Goal: Task Accomplishment & Management: Manage account settings

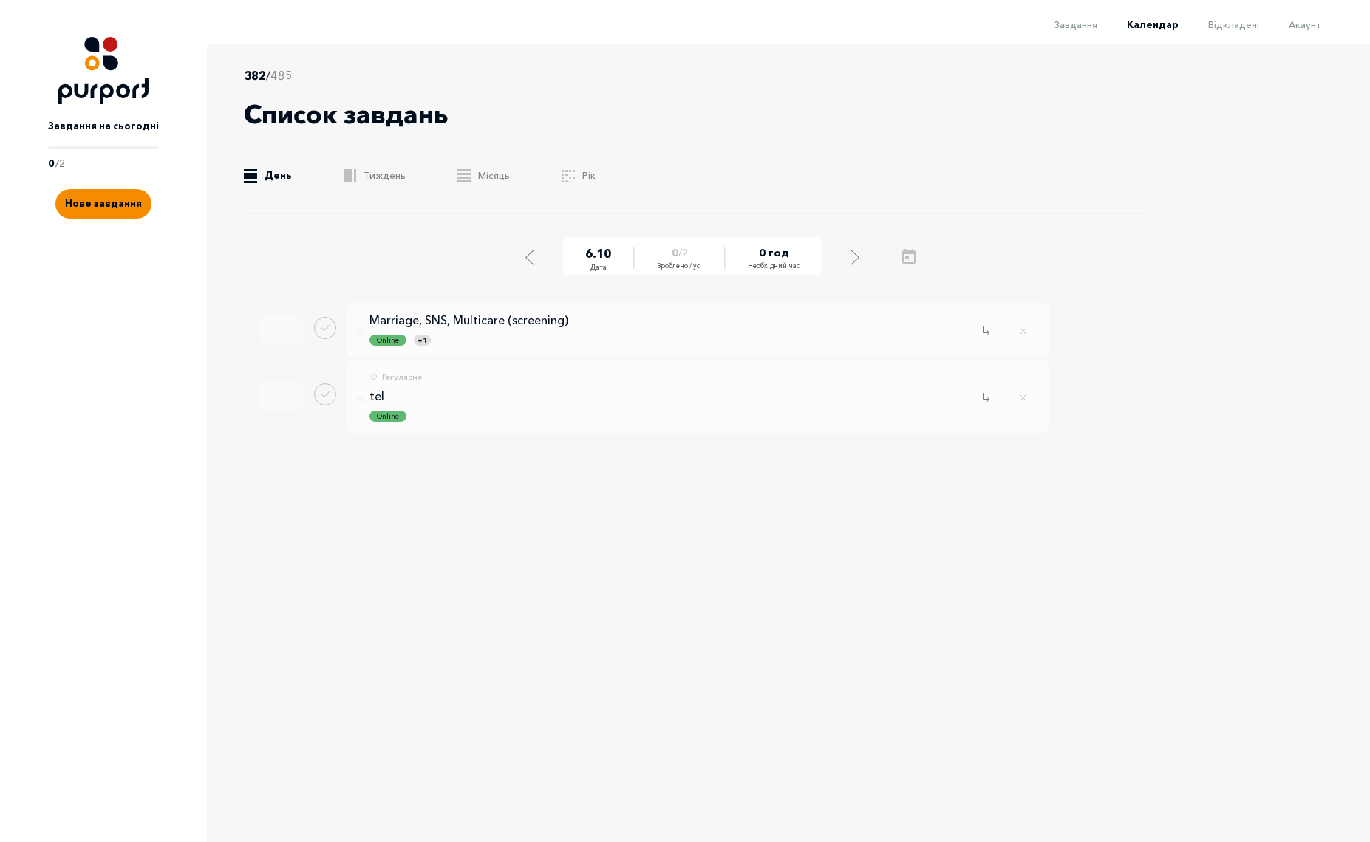
click at [994, 338] on div "6 . 10 Дата 0 / 2 Зроблено / усі 0 год Необхідний час Перенести Видалити Marria…" at bounding box center [705, 333] width 923 height 201
click at [378, 397] on p "tel" at bounding box center [376, 396] width 15 height 13
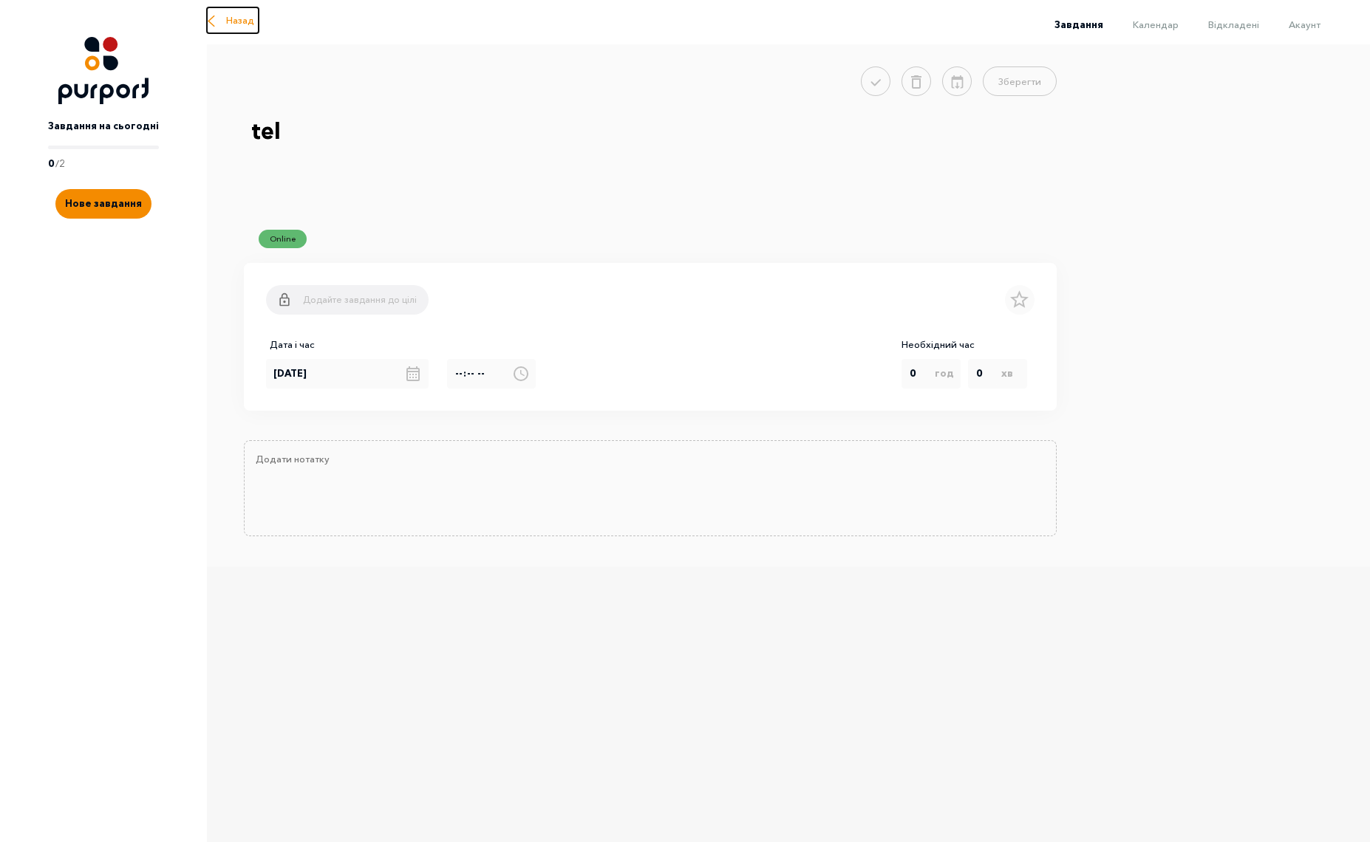
click at [252, 22] on span "Назад" at bounding box center [240, 20] width 28 height 15
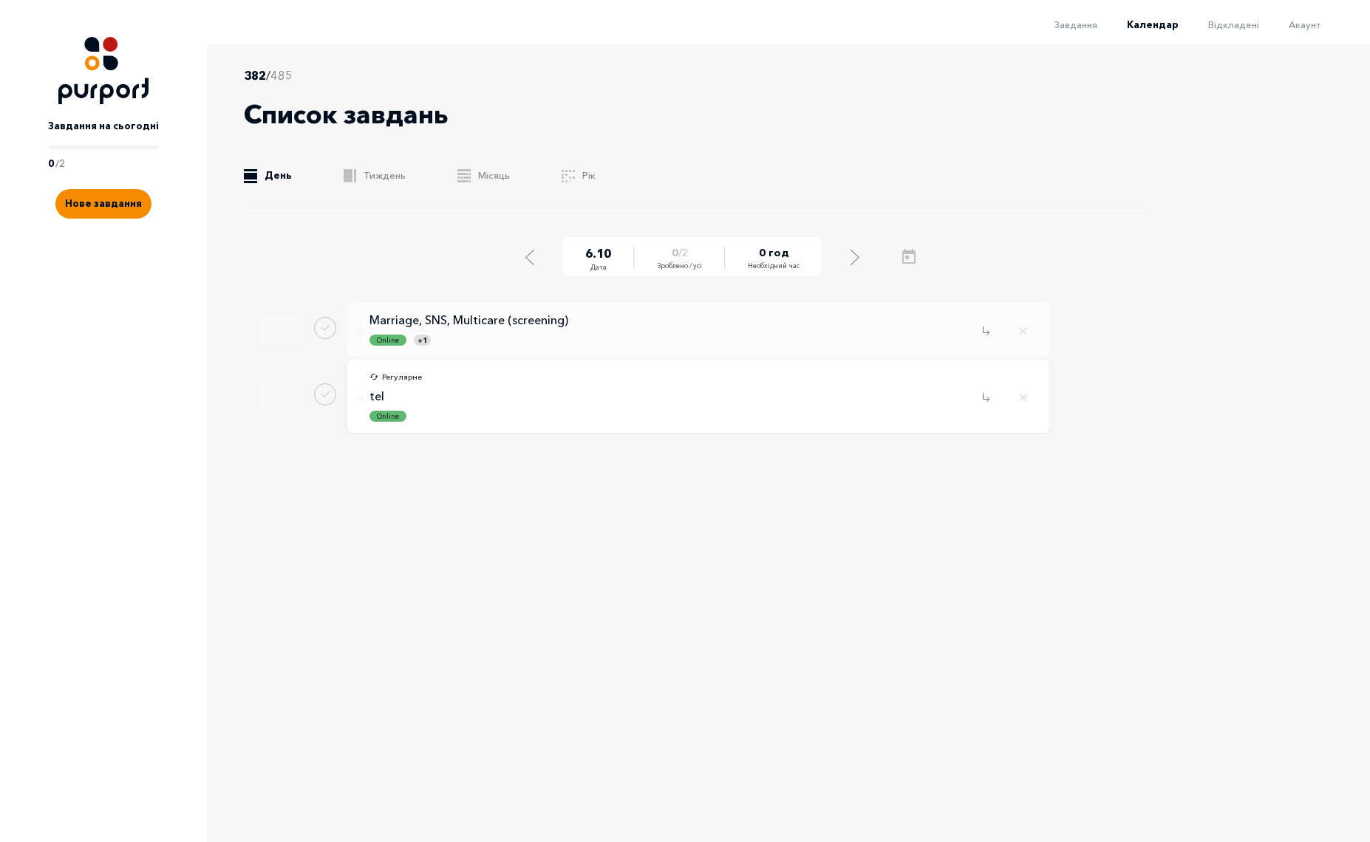
click at [400, 374] on p "Регулярне" at bounding box center [402, 377] width 40 height 13
select select "7"
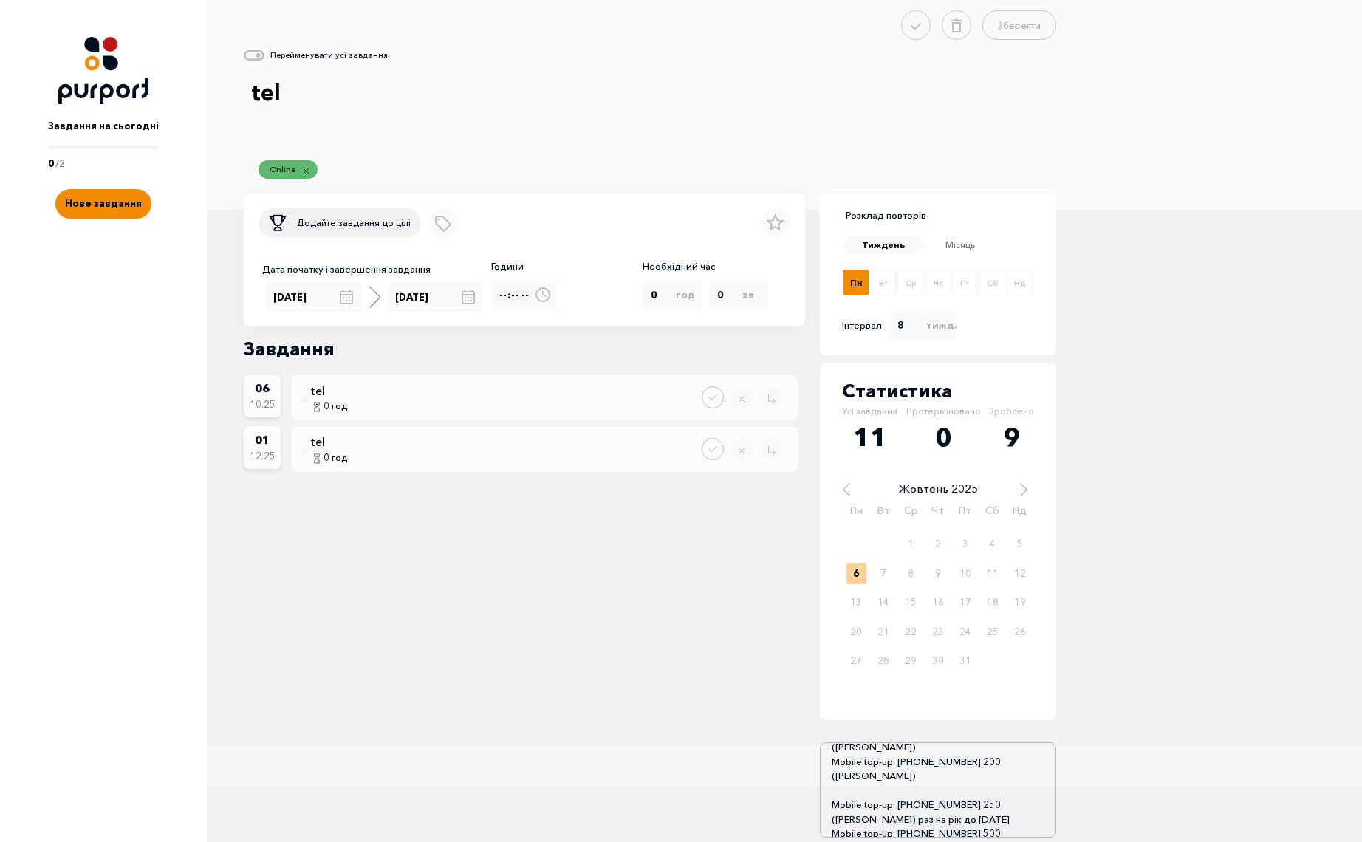
scroll to position [89, 0]
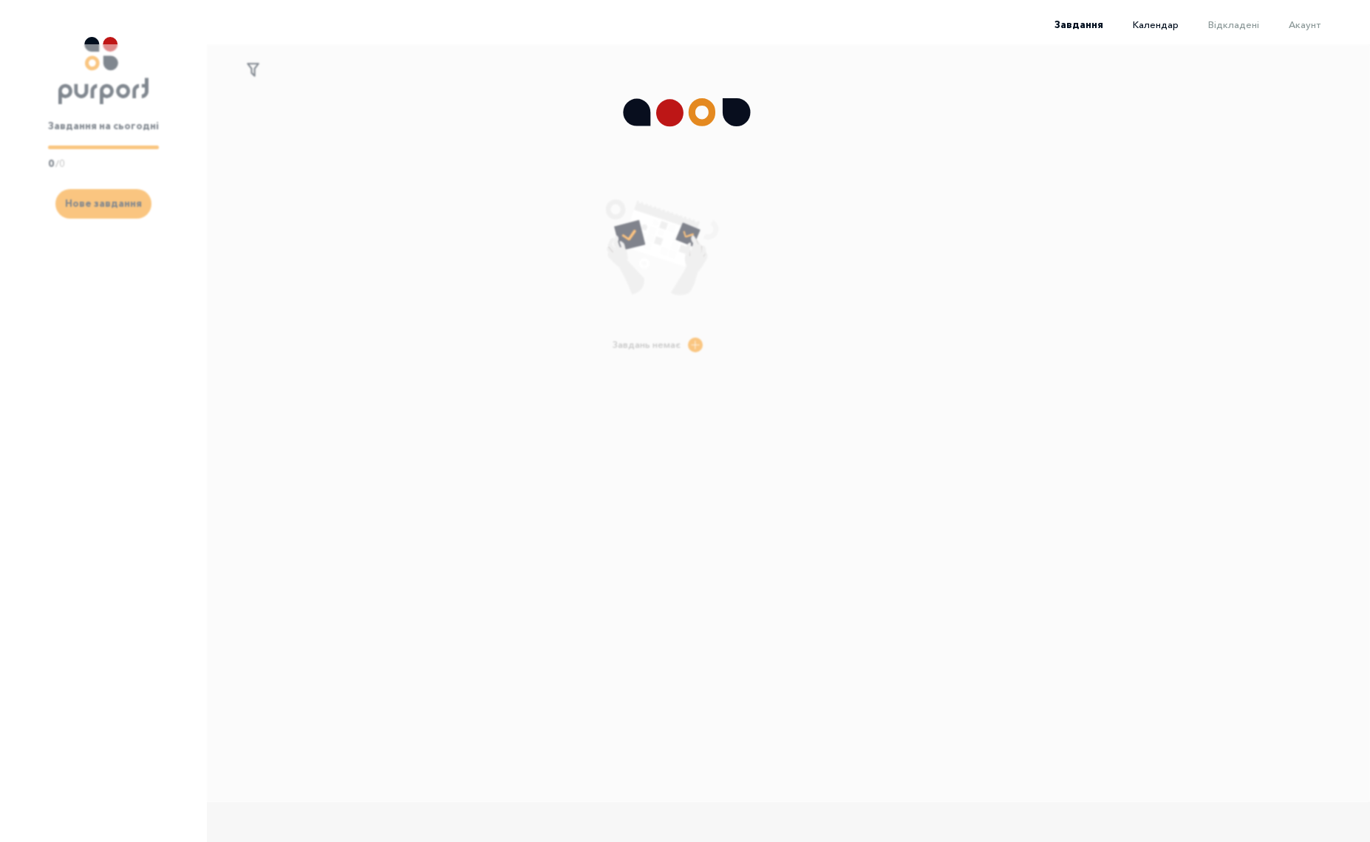
click at [1167, 25] on span "Календар" at bounding box center [1155, 24] width 46 height 12
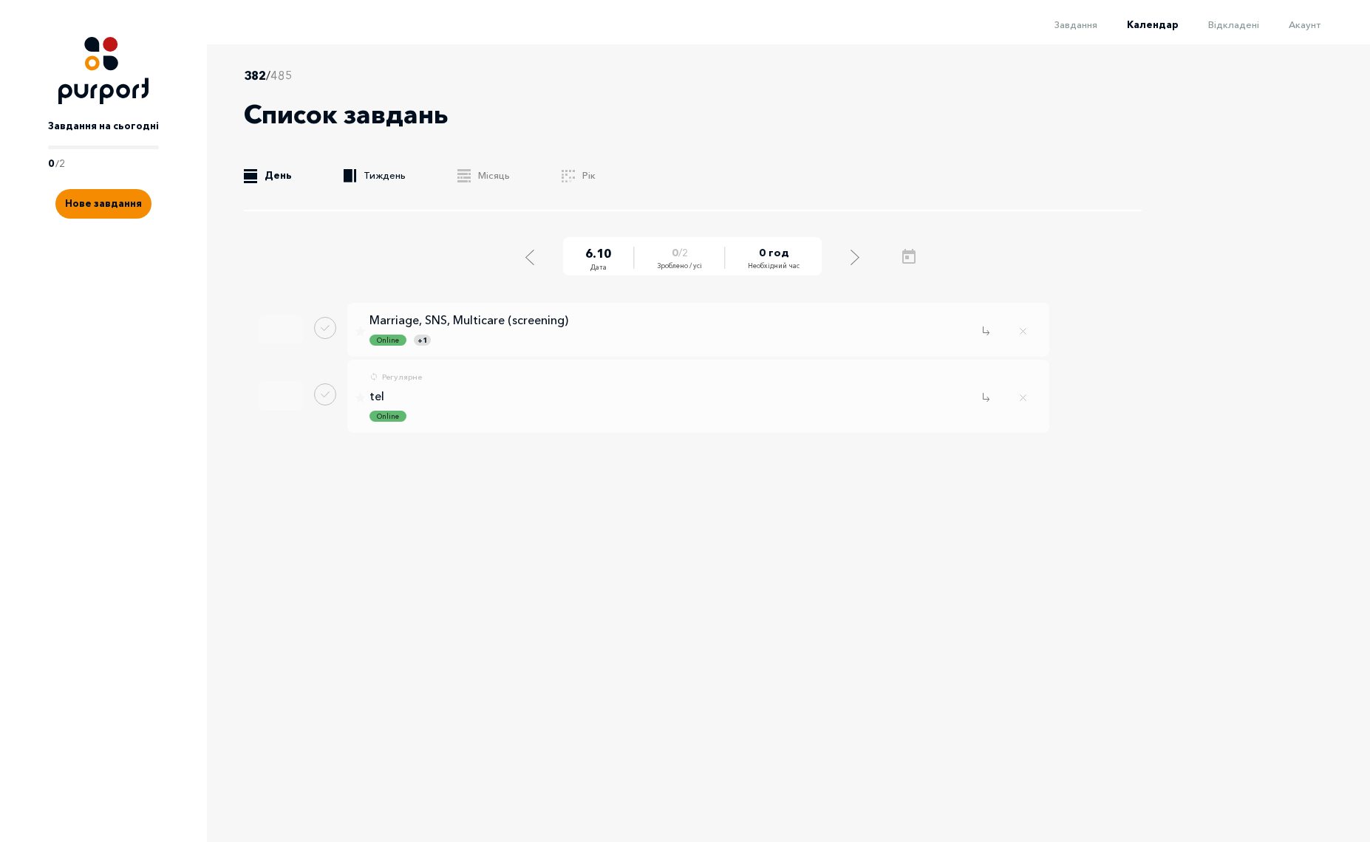
click at [378, 172] on link ".b{fill:#F48B00;} Тиждень" at bounding box center [375, 175] width 62 height 15
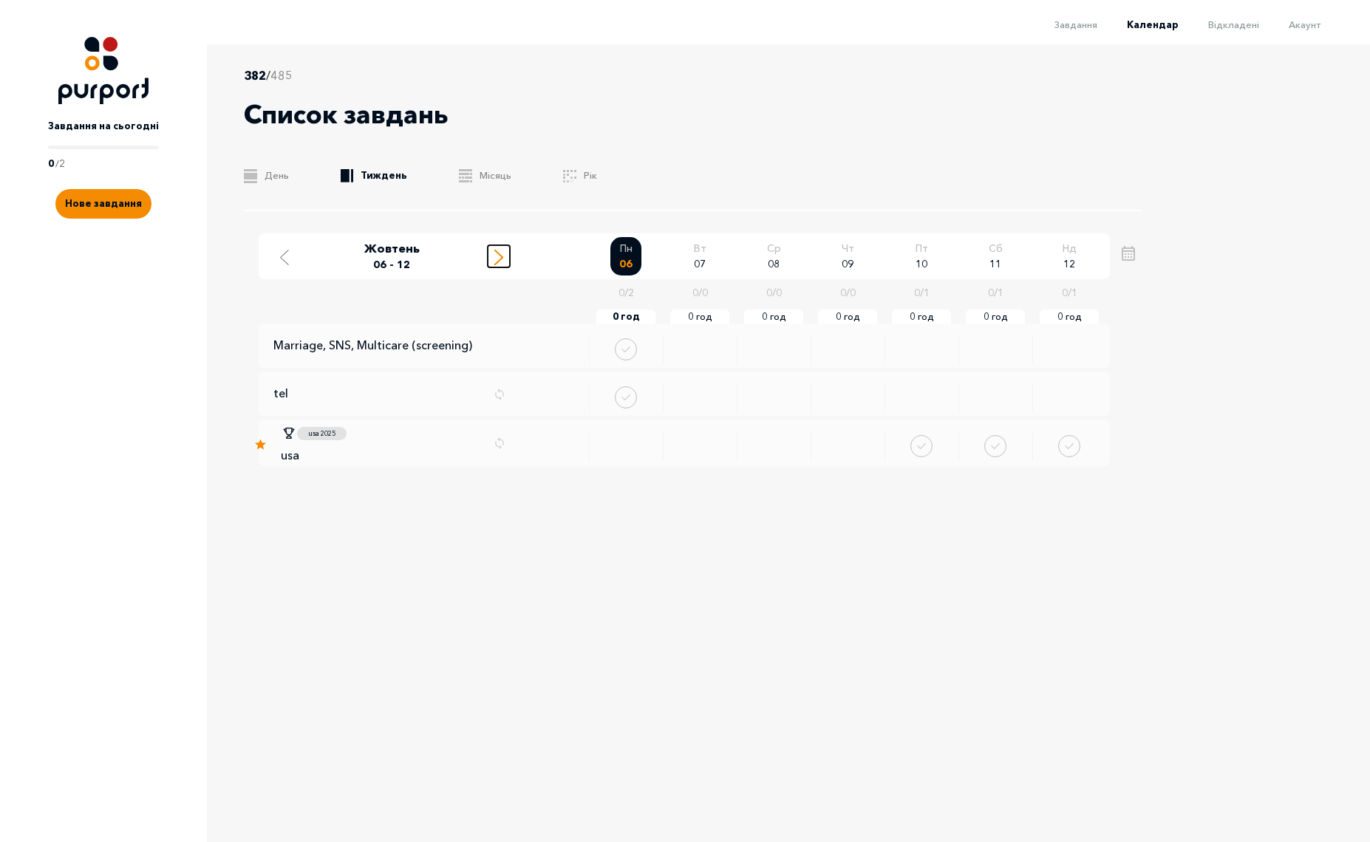
click at [498, 258] on icon "Move to next week" at bounding box center [498, 258] width 9 height 16
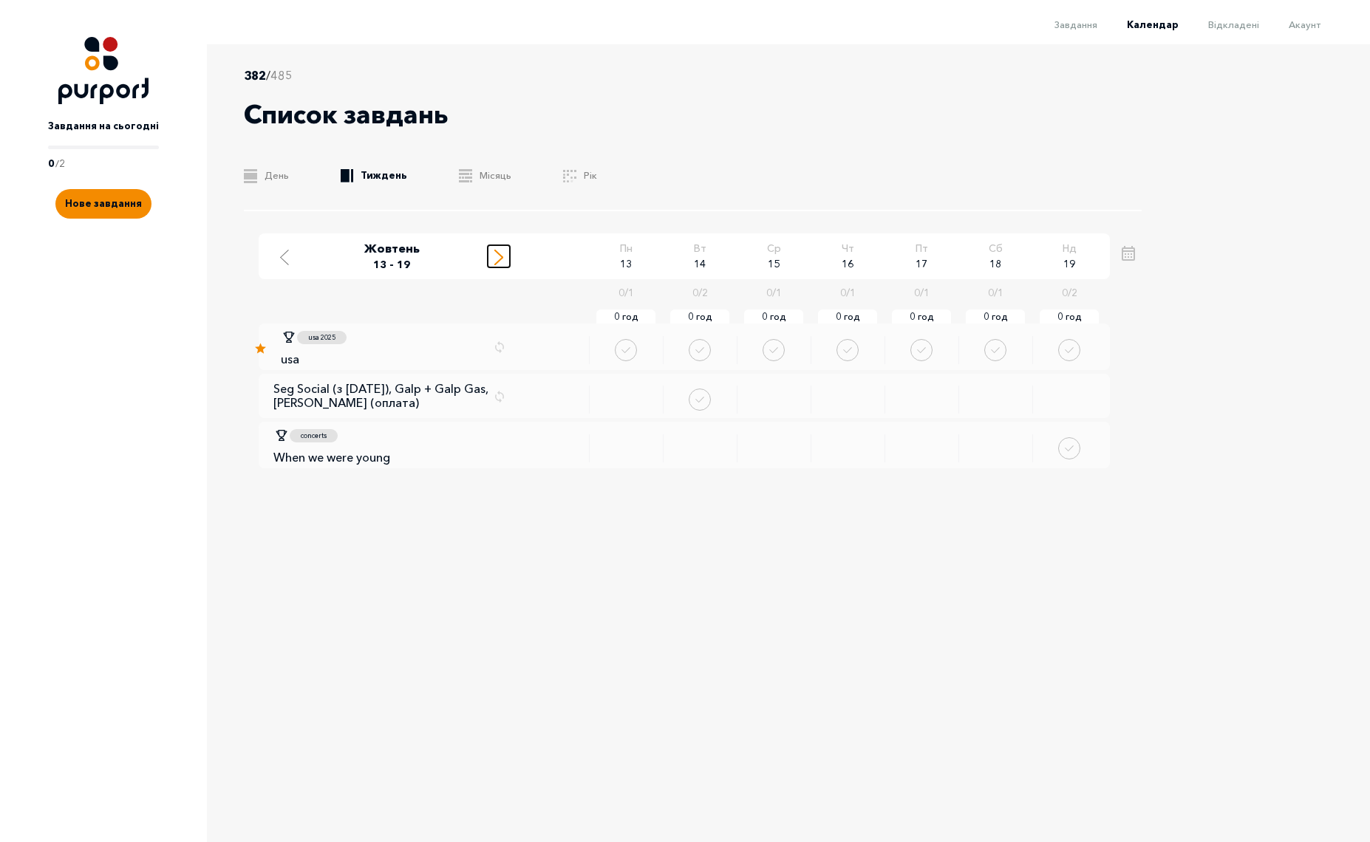
click at [498, 258] on icon "Move to next week" at bounding box center [498, 258] width 9 height 16
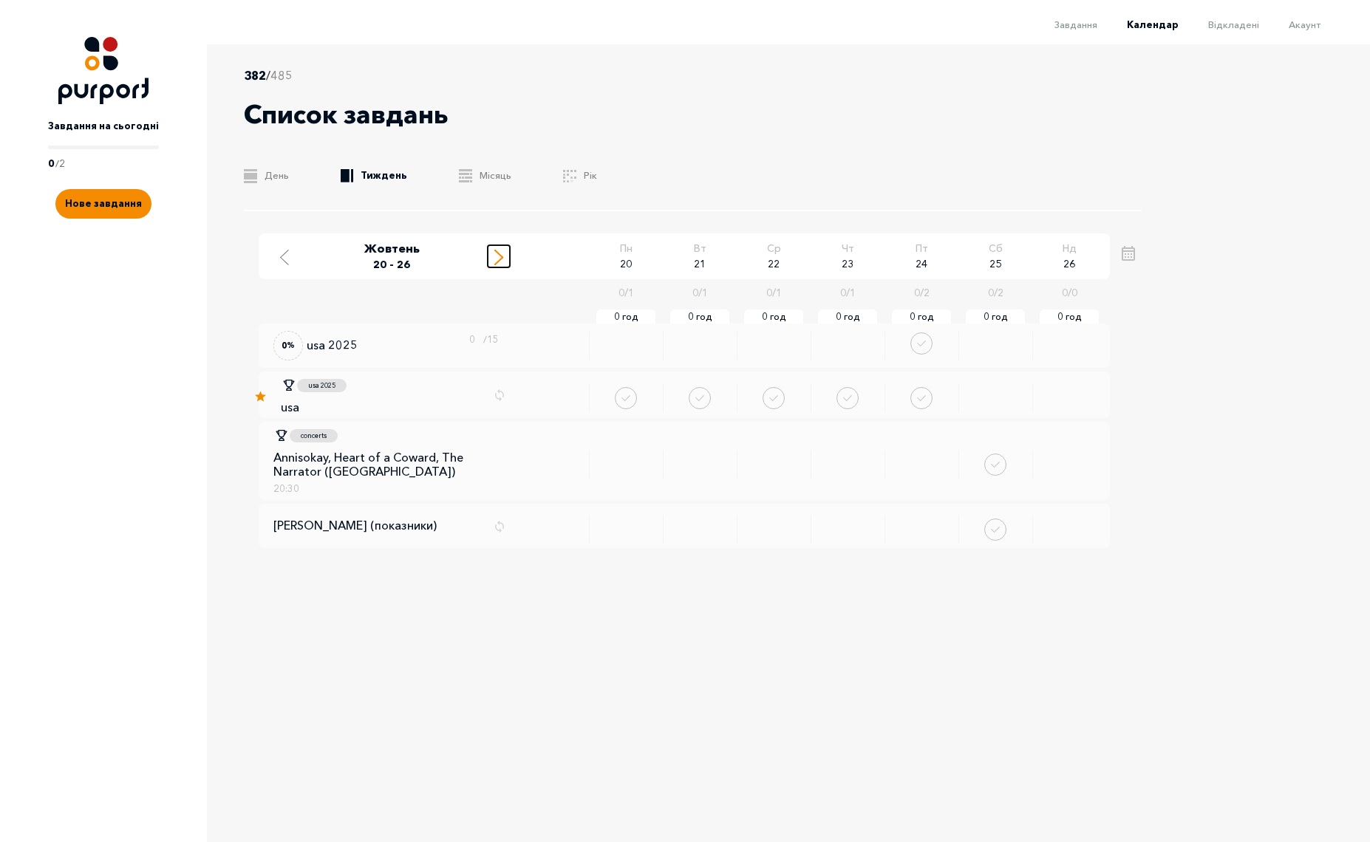
click at [498, 258] on icon "Move to next week" at bounding box center [498, 258] width 9 height 16
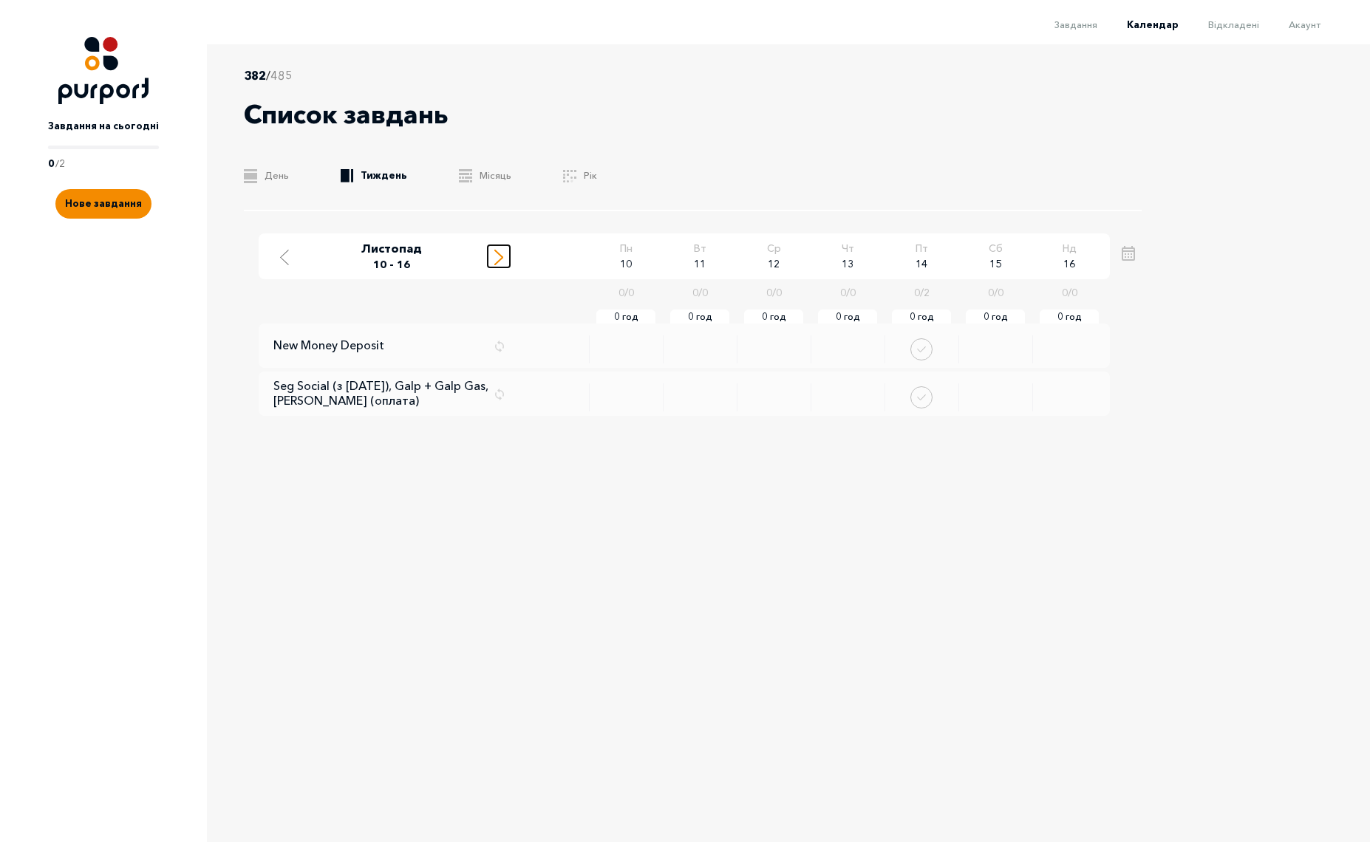
click at [498, 258] on icon "Move to next week" at bounding box center [498, 258] width 9 height 16
click at [286, 256] on icon "Move to previous week" at bounding box center [284, 258] width 9 height 16
click at [499, 260] on line "Move to next week" at bounding box center [498, 260] width 7 height 7
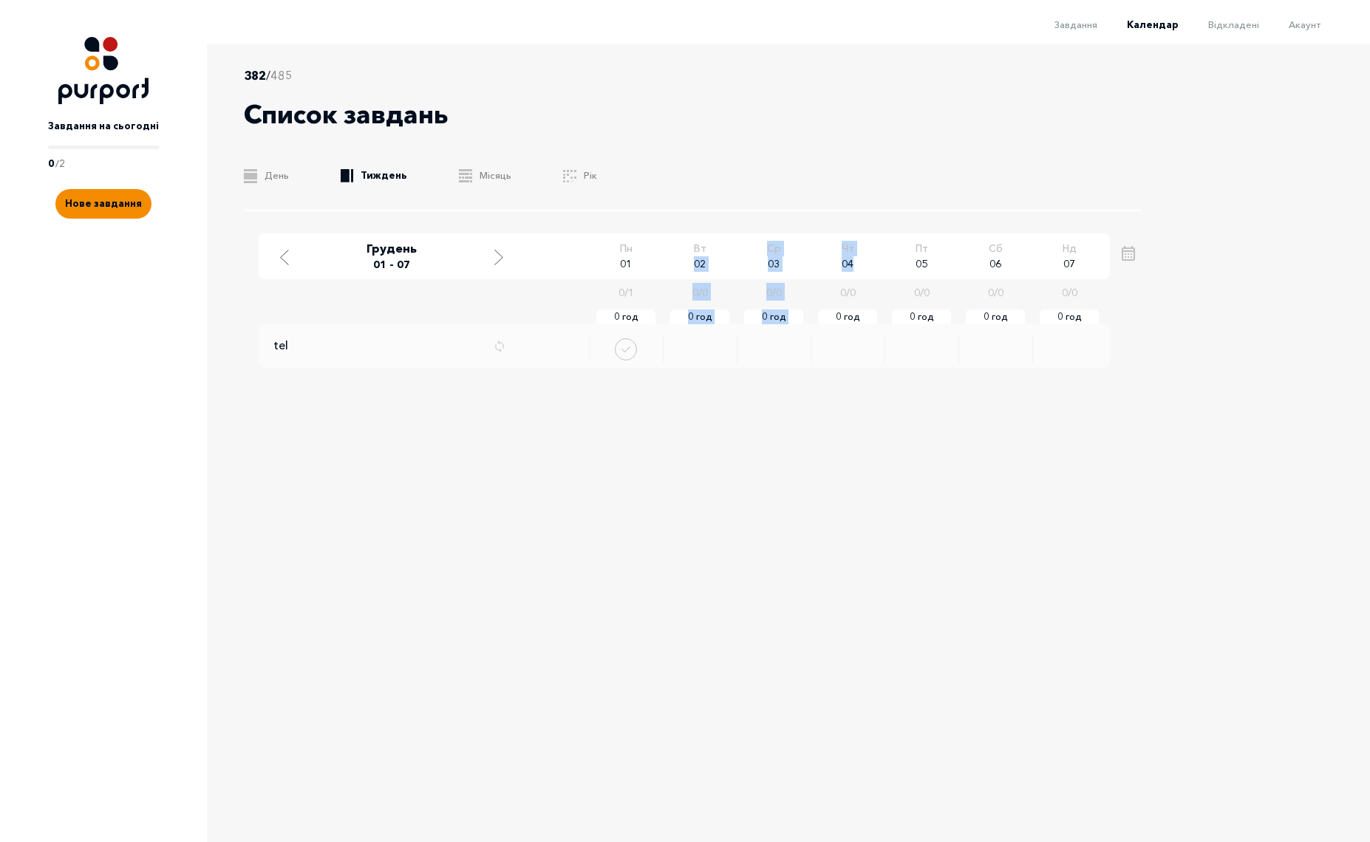
drag, startPoint x: 691, startPoint y: 265, endPoint x: 854, endPoint y: 259, distance: 162.6
click at [854, 259] on ul "Пн 01 0 / 1 0 год Вт 02 0 / 0 0 год Ср 03 0 / 0 0 год Чт 04 0 / 0 0 год Пт 05 0…" at bounding box center [847, 256] width 517 height 31
click at [851, 262] on span "04" at bounding box center [847, 264] width 12 height 16
drag, startPoint x: 917, startPoint y: 264, endPoint x: 926, endPoint y: 264, distance: 8.9
click at [926, 264] on span "05" at bounding box center [921, 264] width 12 height 16
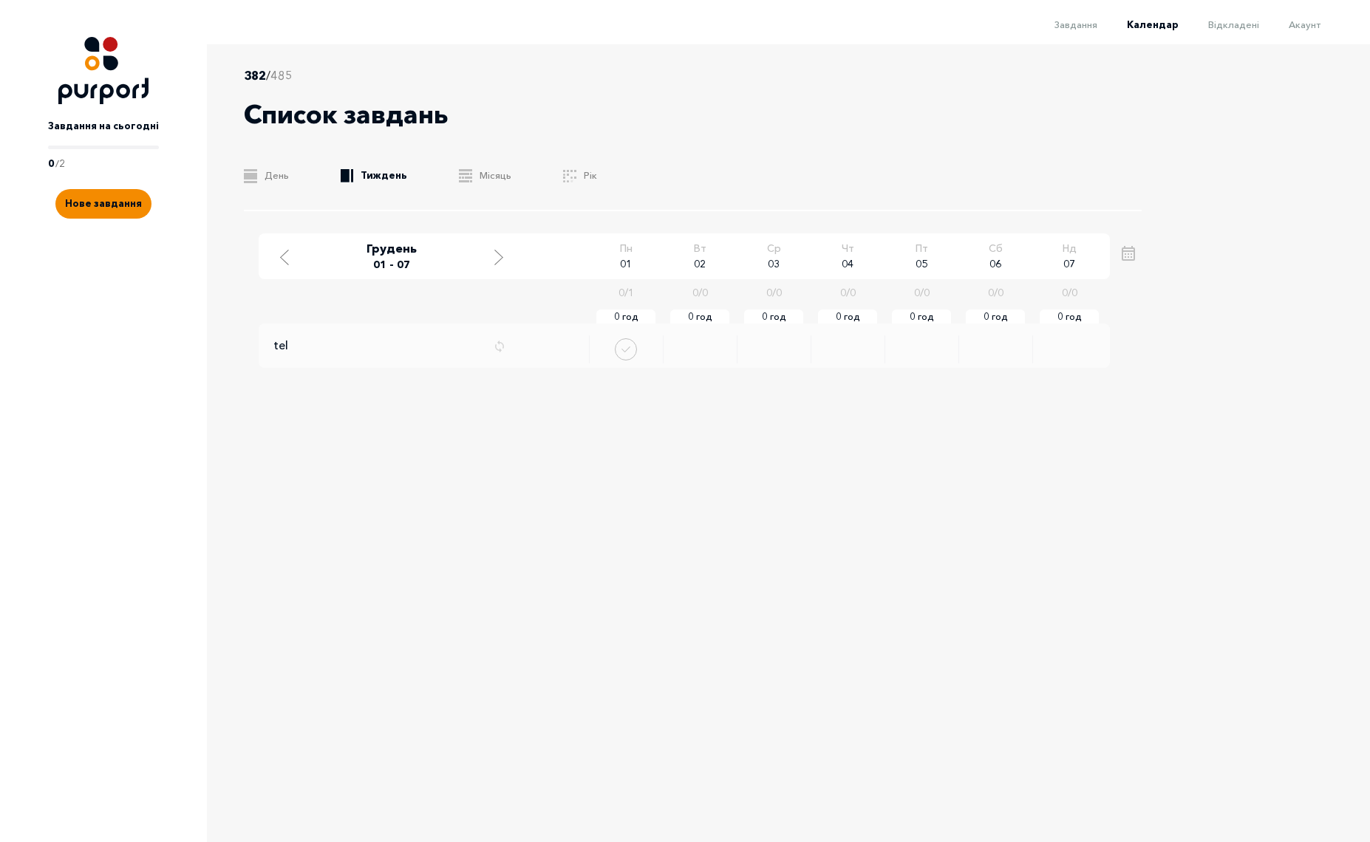
click at [1005, 474] on div "382 / 485 Список завдань .b{fill:#F48B00;} День .b{fill:#F48B00;} Тиждень .b{fi…" at bounding box center [705, 423] width 997 height 758
click at [499, 252] on icon "Move to next week" at bounding box center [498, 258] width 9 height 16
click at [285, 253] on line "Move to previous week" at bounding box center [284, 253] width 7 height 7
click at [782, 184] on div "382 / 485 Список завдань .b{fill:#F48B00;} День .b{fill:#F48B00;} Тиждень .b{fi…" at bounding box center [693, 138] width 898 height 145
click at [273, 182] on link ".b{fill:#F48B00;} День" at bounding box center [266, 175] width 45 height 15
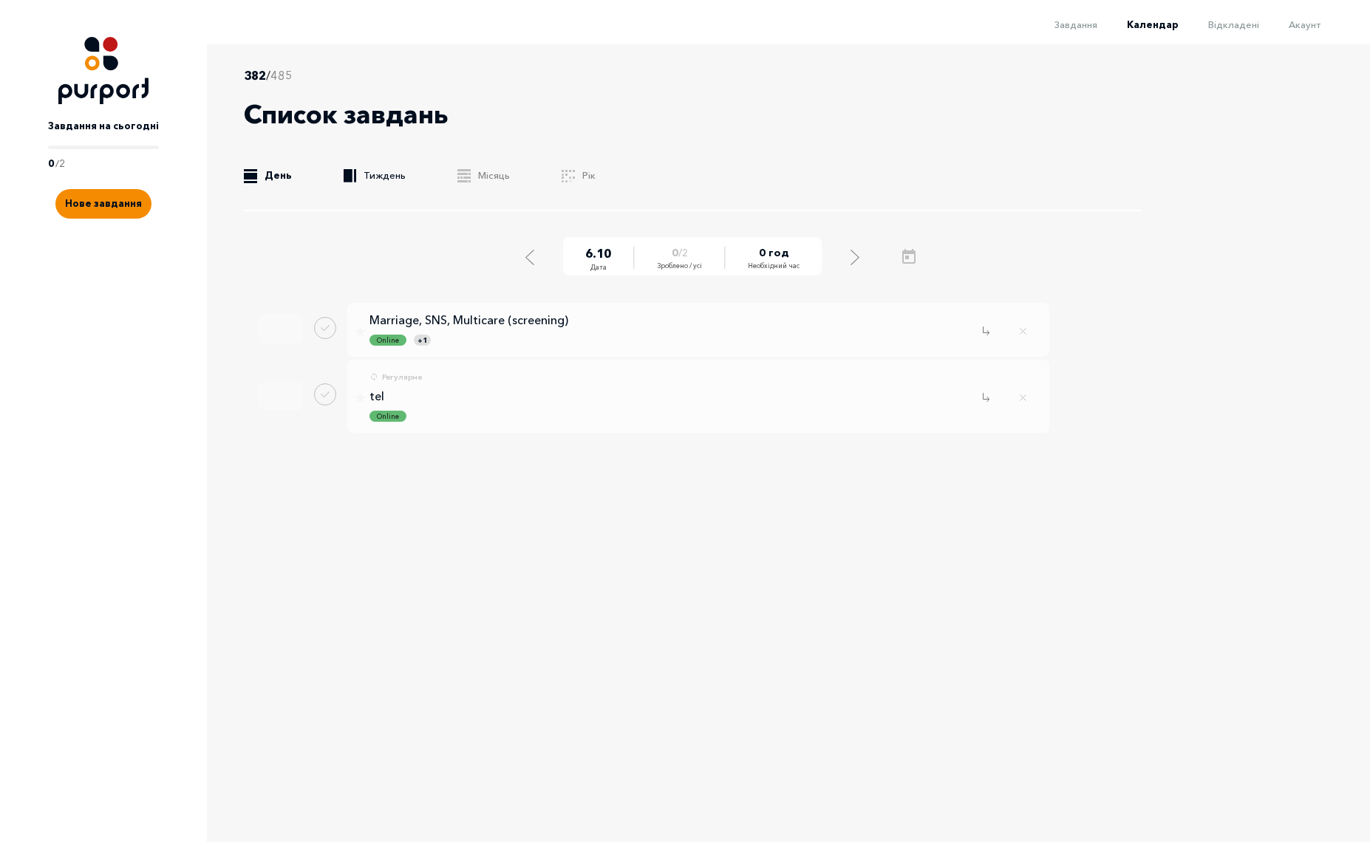
click at [355, 174] on link ".b{fill:#F48B00;} Тиждень" at bounding box center [375, 175] width 62 height 15
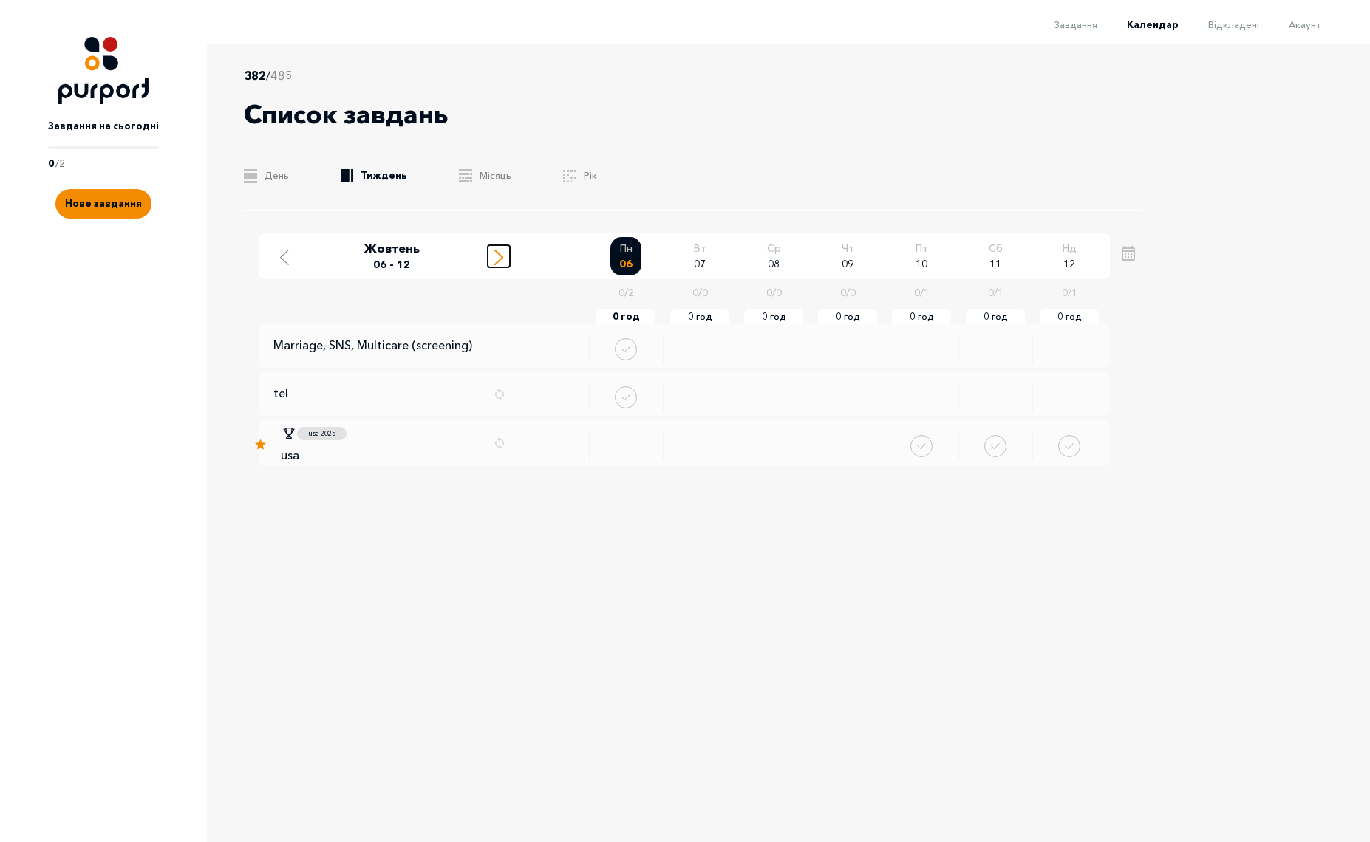
click at [492, 250] on div "Move to next week" at bounding box center [498, 256] width 13 height 18
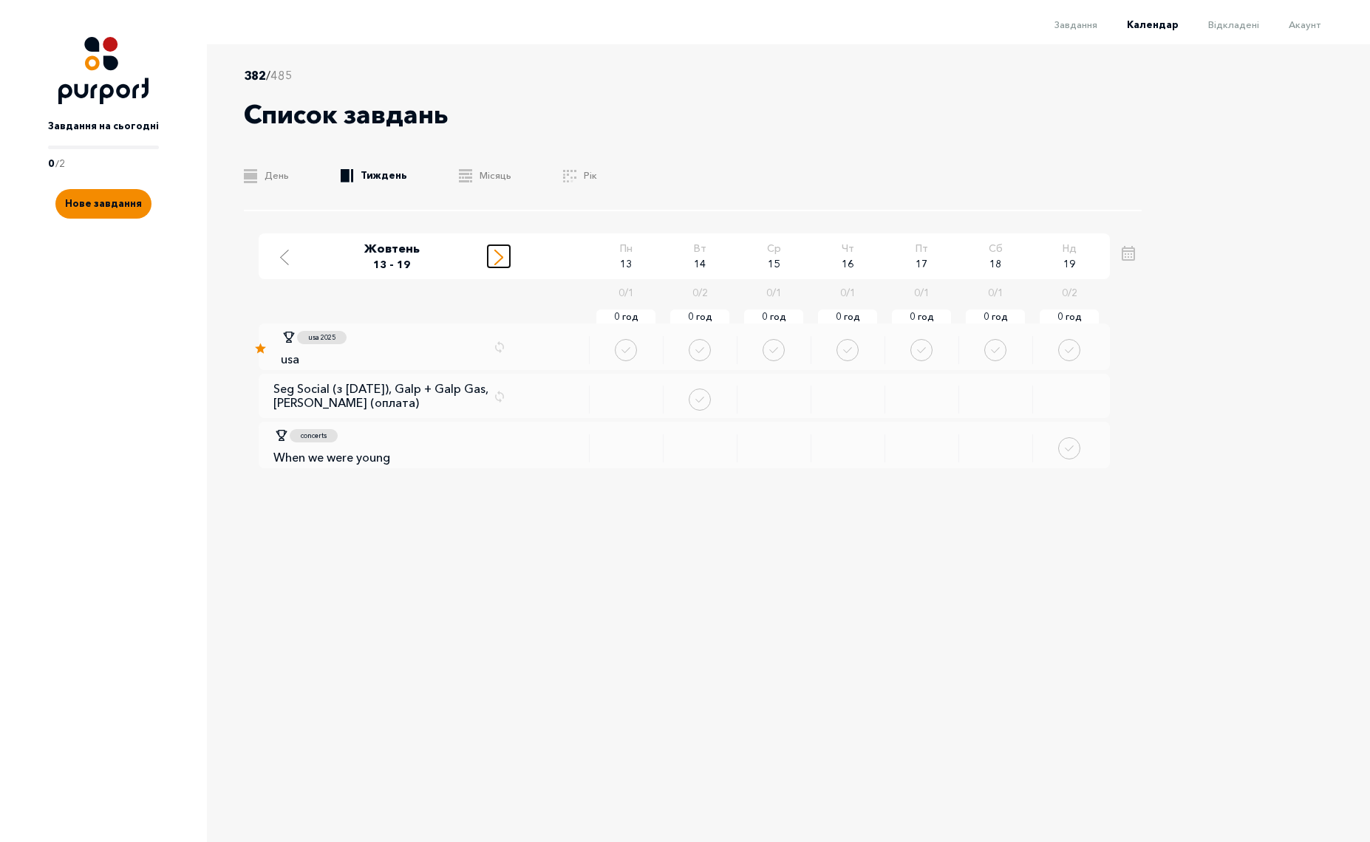
click at [495, 253] on icon "Move to next week" at bounding box center [498, 258] width 9 height 16
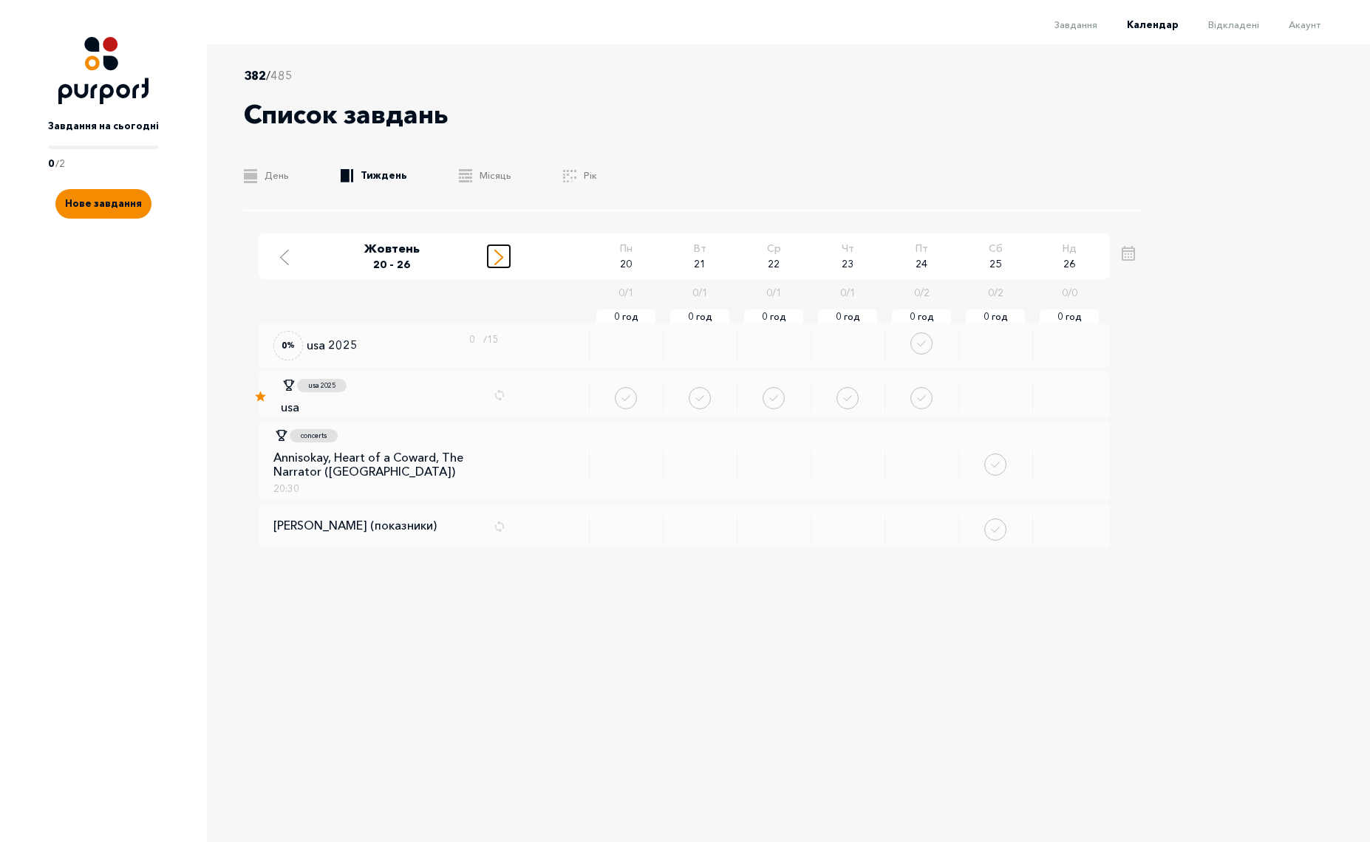
click at [495, 253] on icon "Move to next week" at bounding box center [498, 258] width 9 height 16
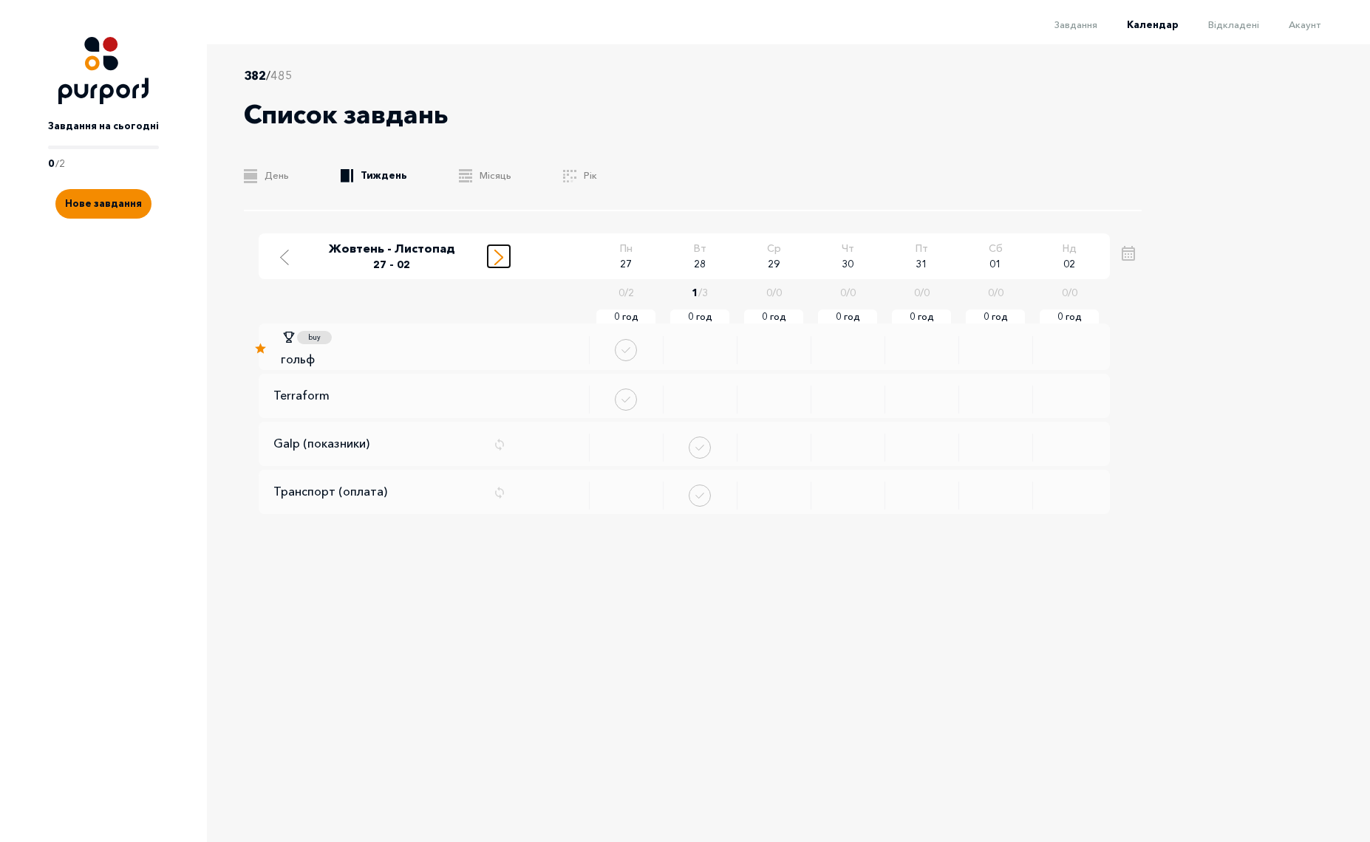
click at [494, 253] on icon "Move to next week" at bounding box center [498, 258] width 9 height 16
click at [278, 257] on div "Move to previous week" at bounding box center [284, 256] width 13 height 18
click at [646, 352] on icon "Change date" at bounding box center [646, 349] width 7 height 10
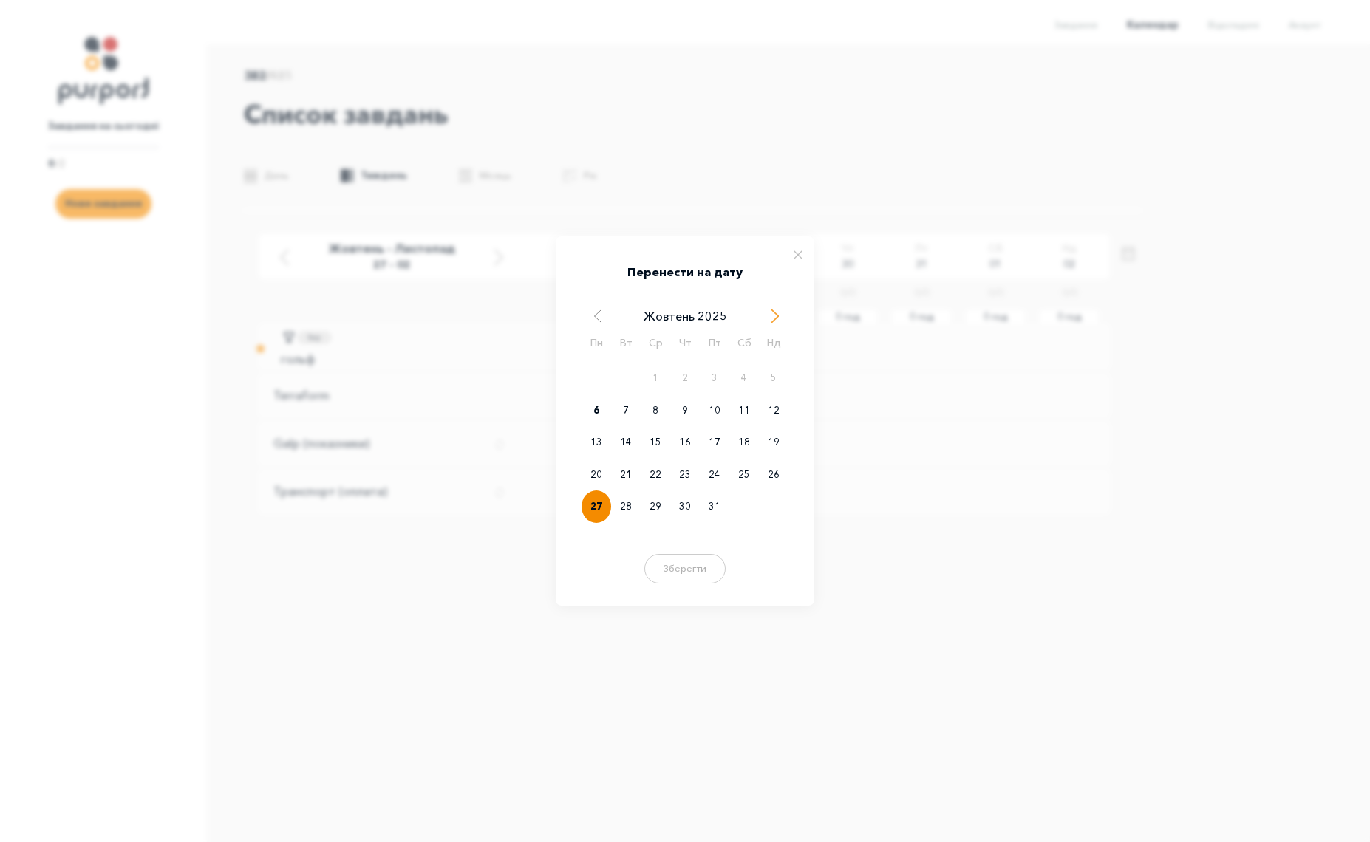
click at [779, 319] on span "Next Month" at bounding box center [775, 316] width 15 height 15
click at [596, 401] on div "3" at bounding box center [596, 410] width 30 height 33
click at [690, 567] on button "Зберегти" at bounding box center [684, 567] width 89 height 30
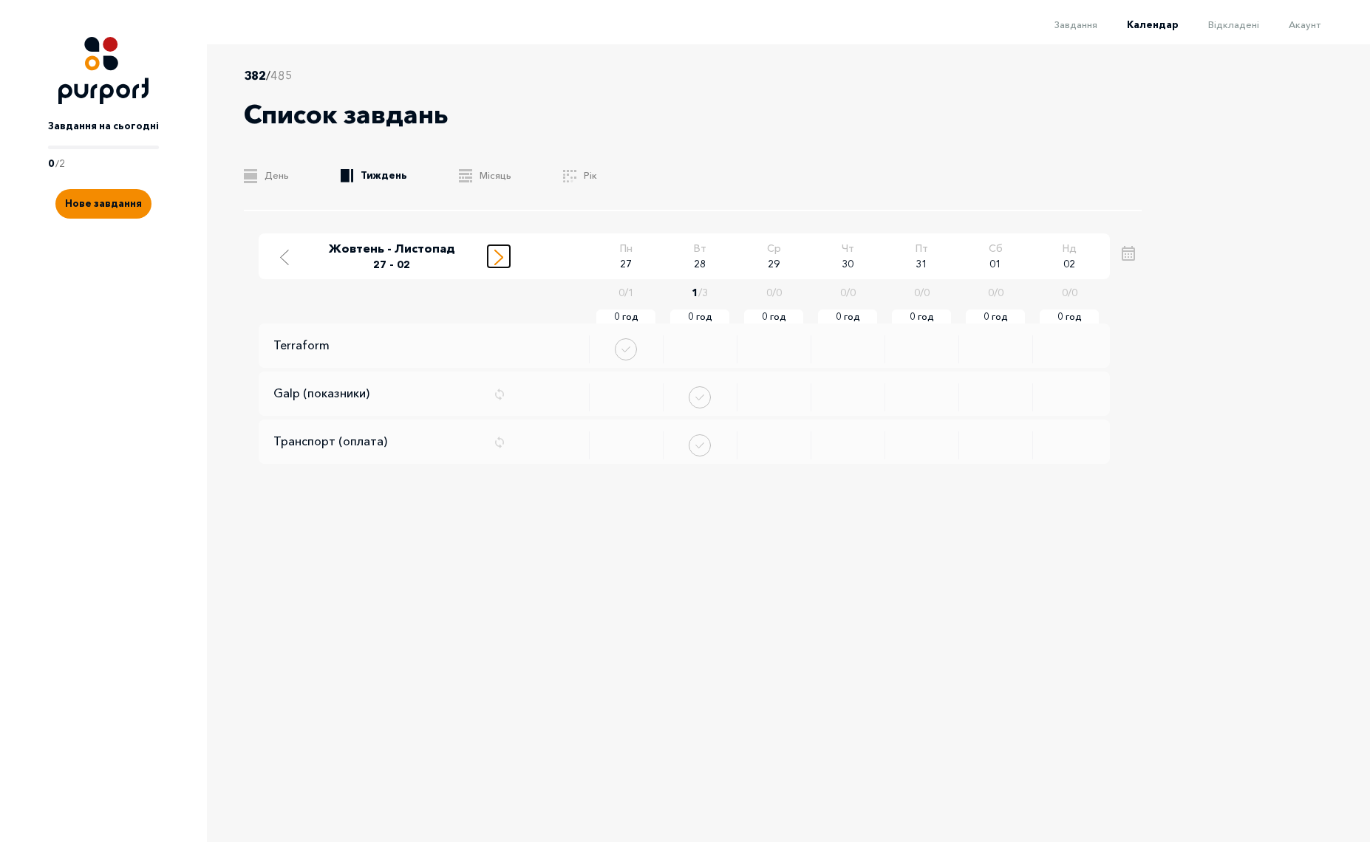
click at [502, 256] on div "Move to next week" at bounding box center [498, 256] width 13 height 18
click at [287, 251] on line "Move to previous week" at bounding box center [284, 253] width 7 height 7
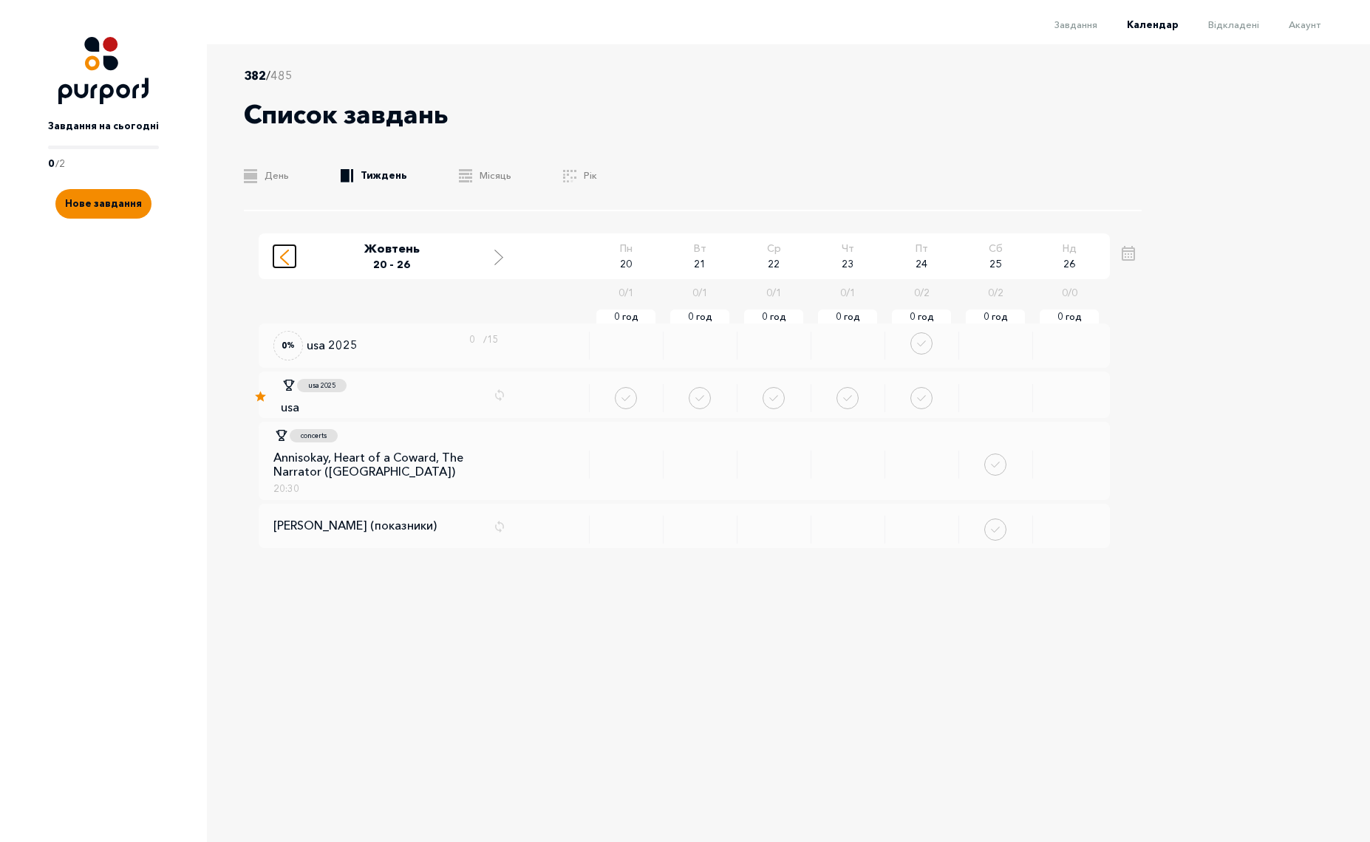
click at [287, 251] on line "Move to previous week" at bounding box center [284, 253] width 7 height 7
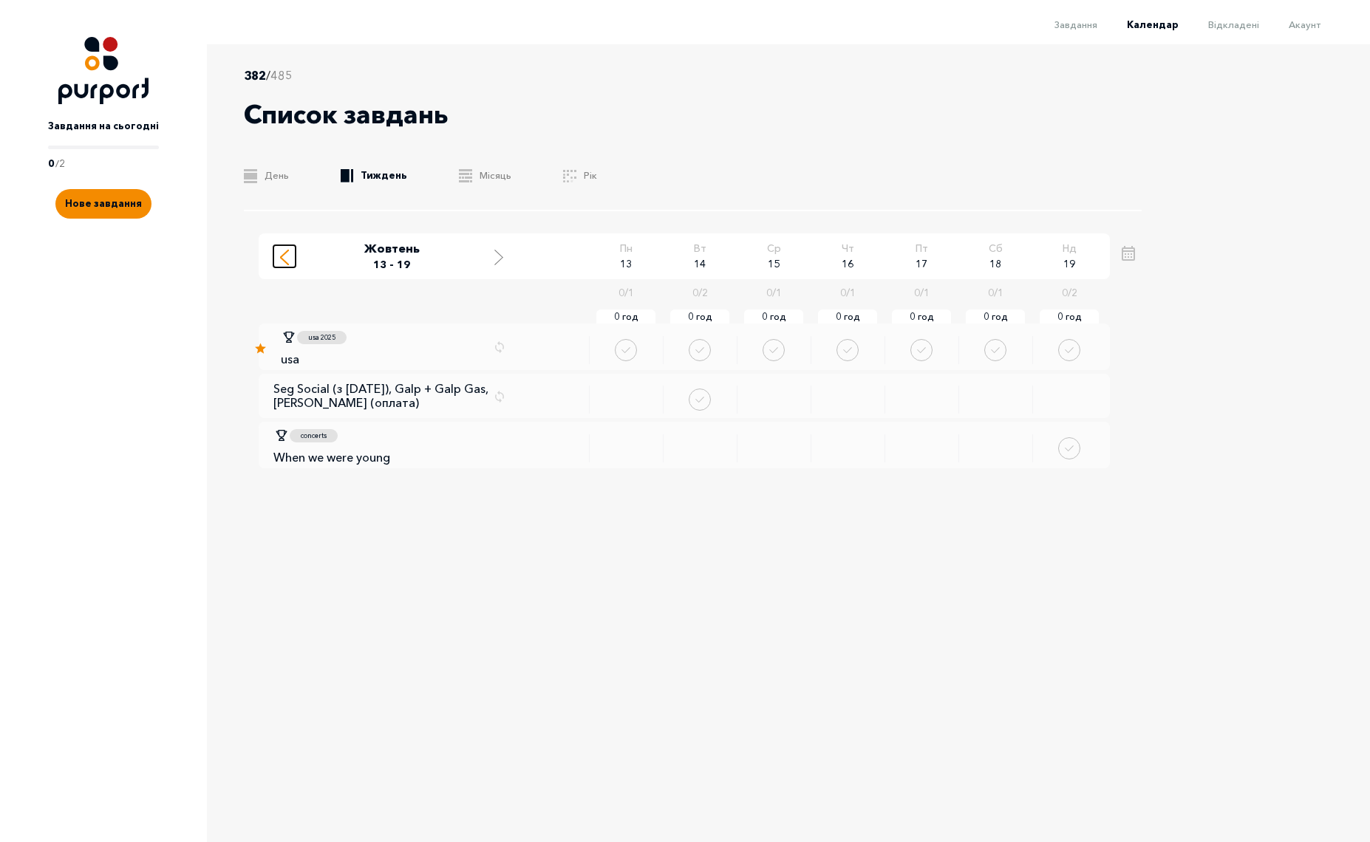
click at [287, 252] on icon "Move to previous week" at bounding box center [284, 258] width 9 height 16
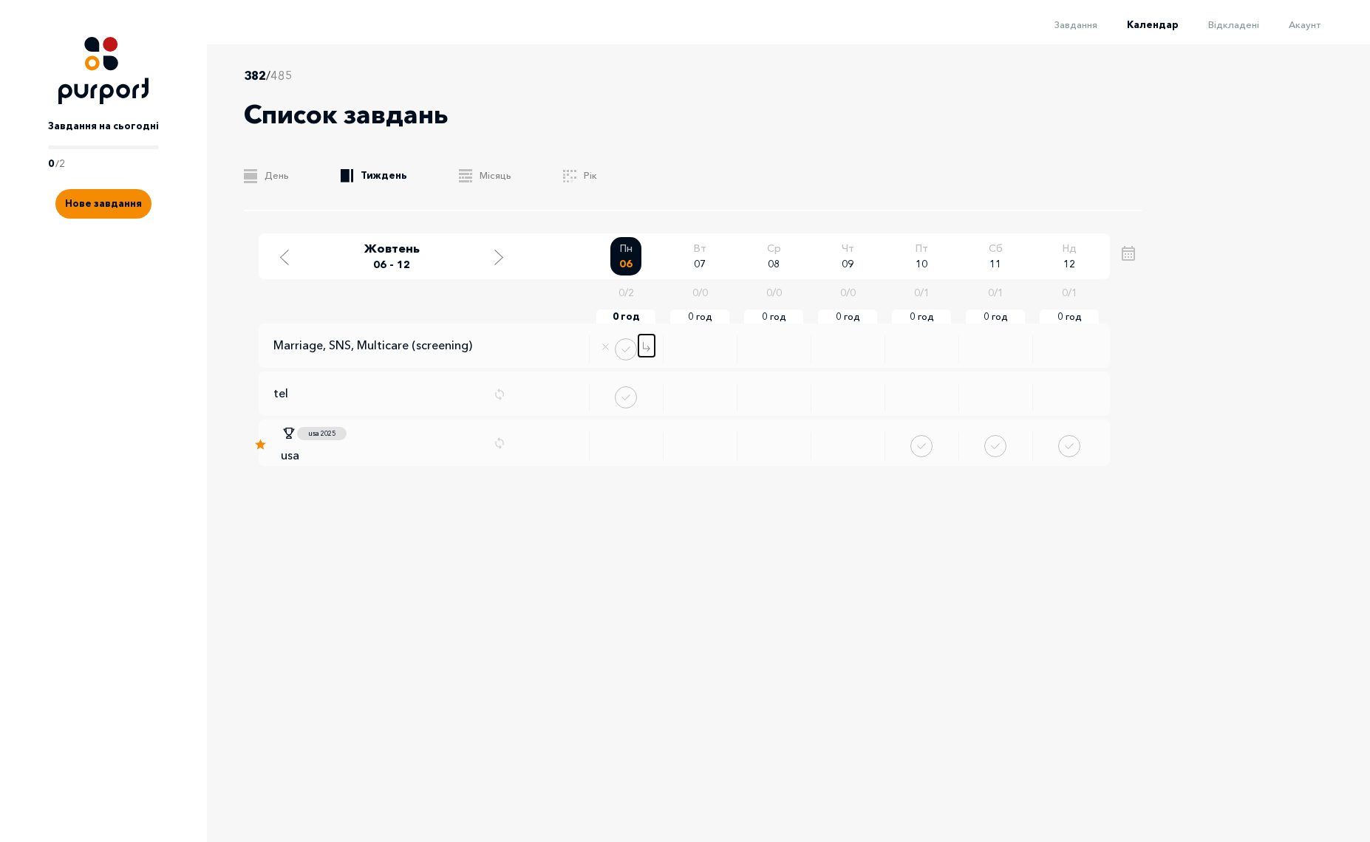
click at [646, 345] on icon "Change date" at bounding box center [646, 347] width 7 height 10
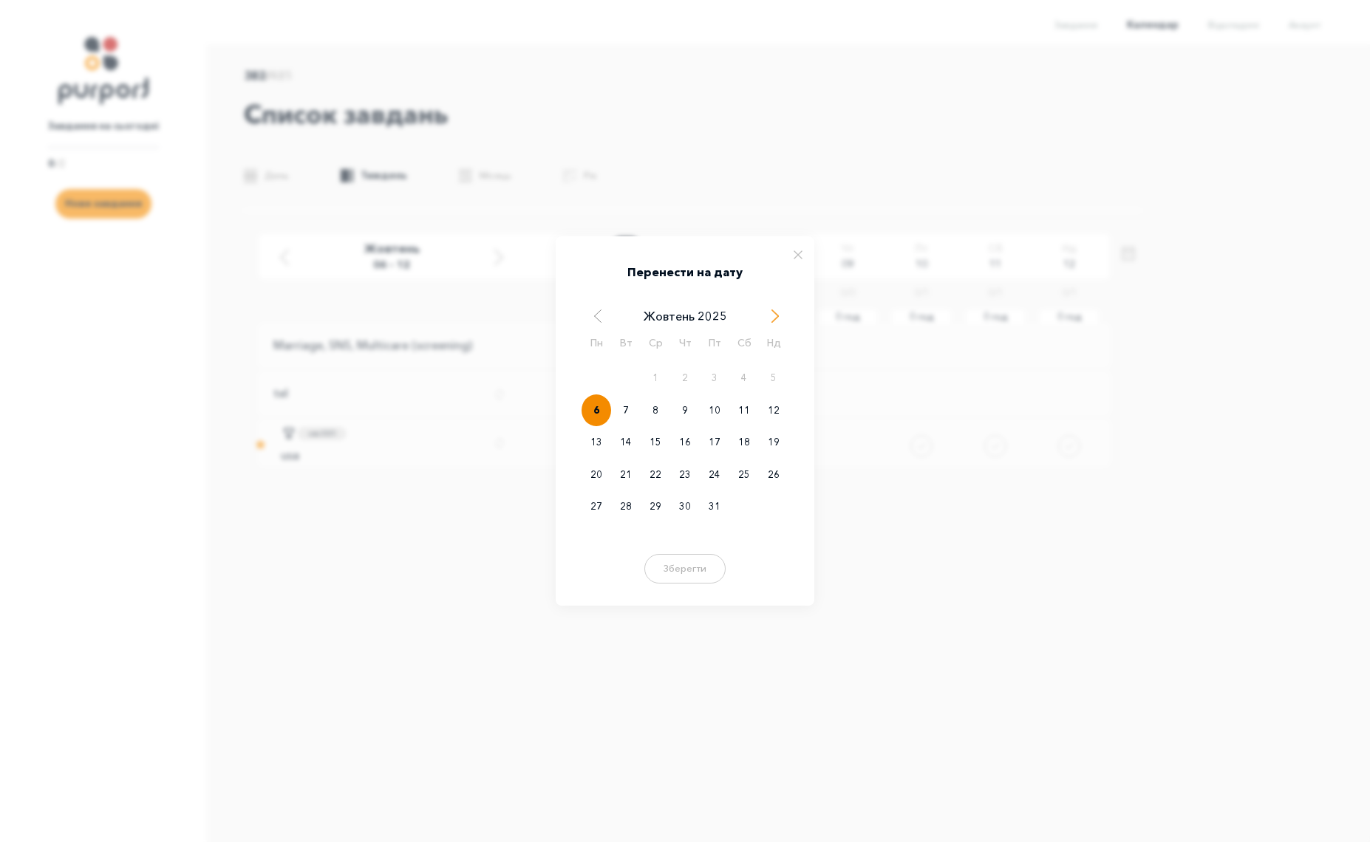
click at [773, 315] on span "Next Month" at bounding box center [775, 316] width 15 height 15
click at [584, 414] on div "3" at bounding box center [596, 410] width 30 height 33
click at [698, 564] on button "Зберегти" at bounding box center [684, 567] width 89 height 30
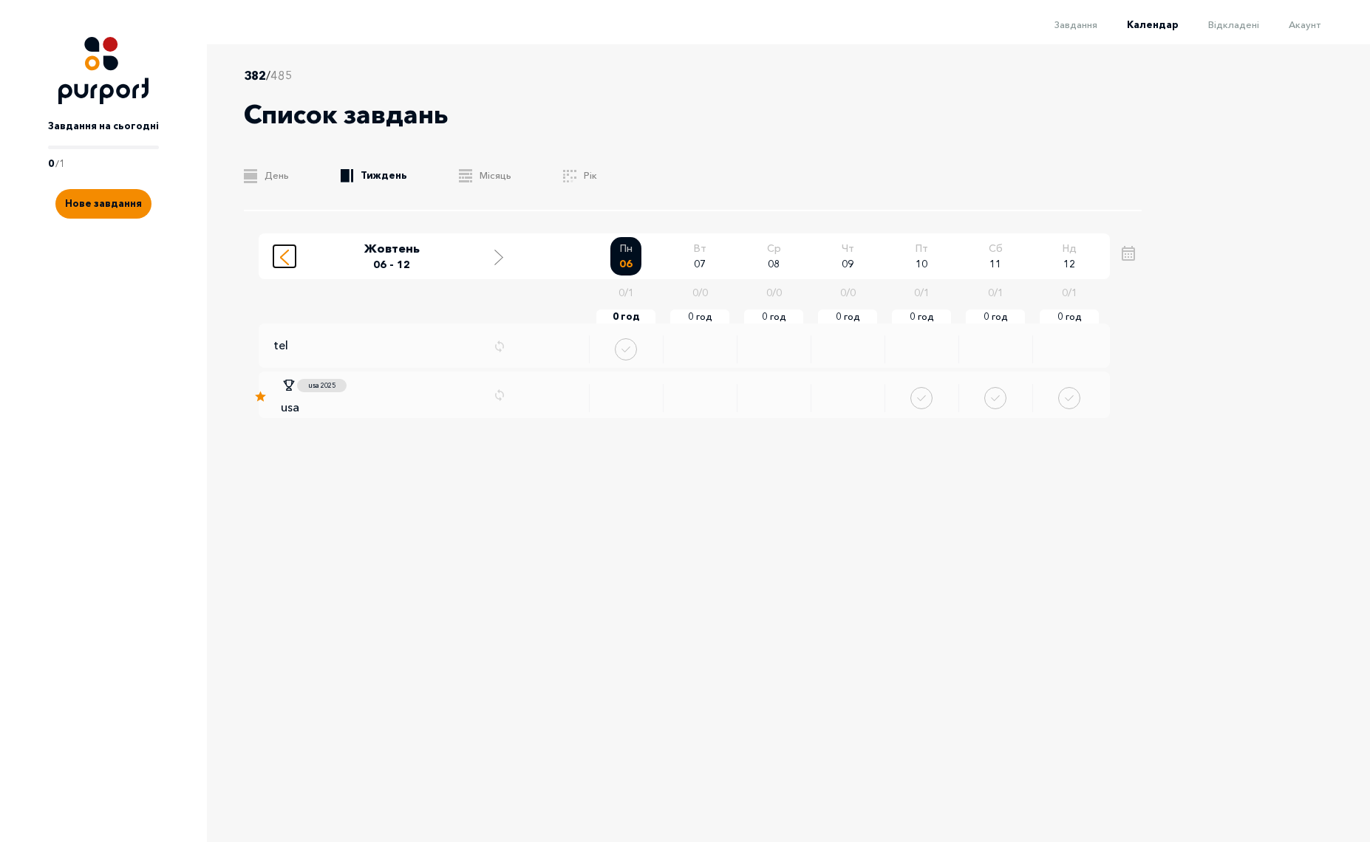
click at [289, 257] on div "Move to previous week" at bounding box center [284, 256] width 13 height 18
click at [498, 266] on button "Move to next week" at bounding box center [499, 256] width 22 height 22
click at [499, 266] on button "Move to next week" at bounding box center [499, 256] width 22 height 22
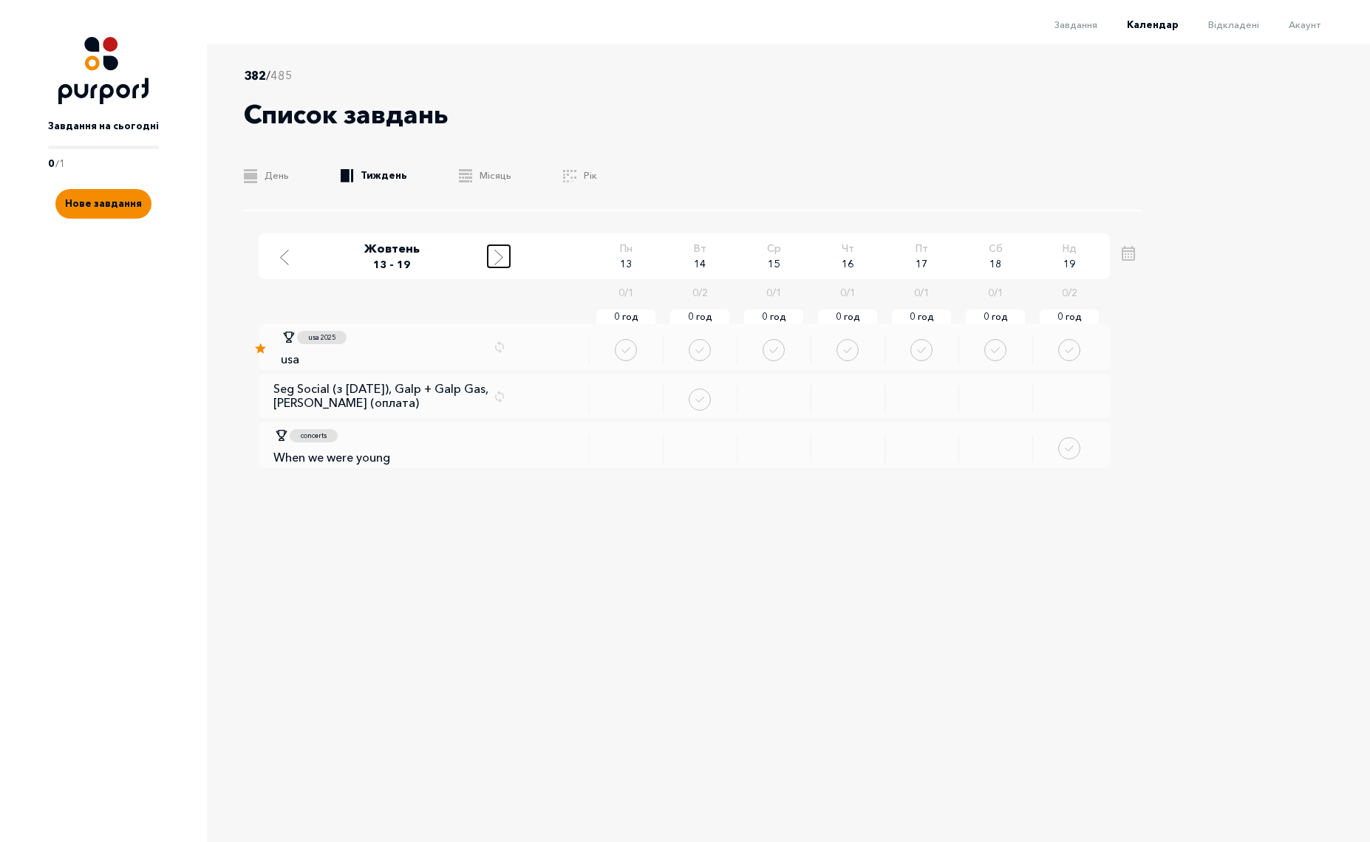
click at [499, 266] on button "Move to next week" at bounding box center [499, 256] width 22 height 22
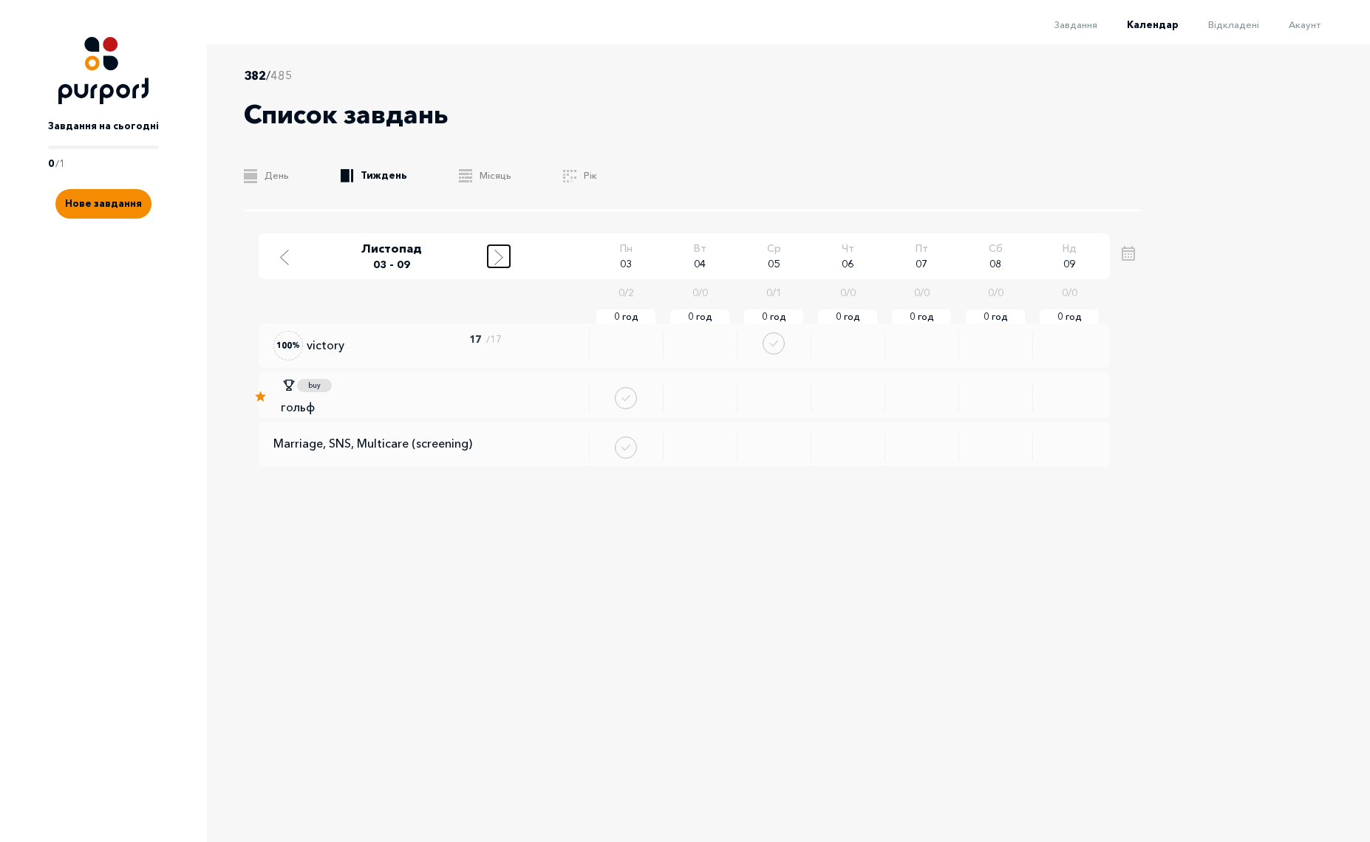
click at [499, 266] on button "Move to next week" at bounding box center [499, 256] width 22 height 22
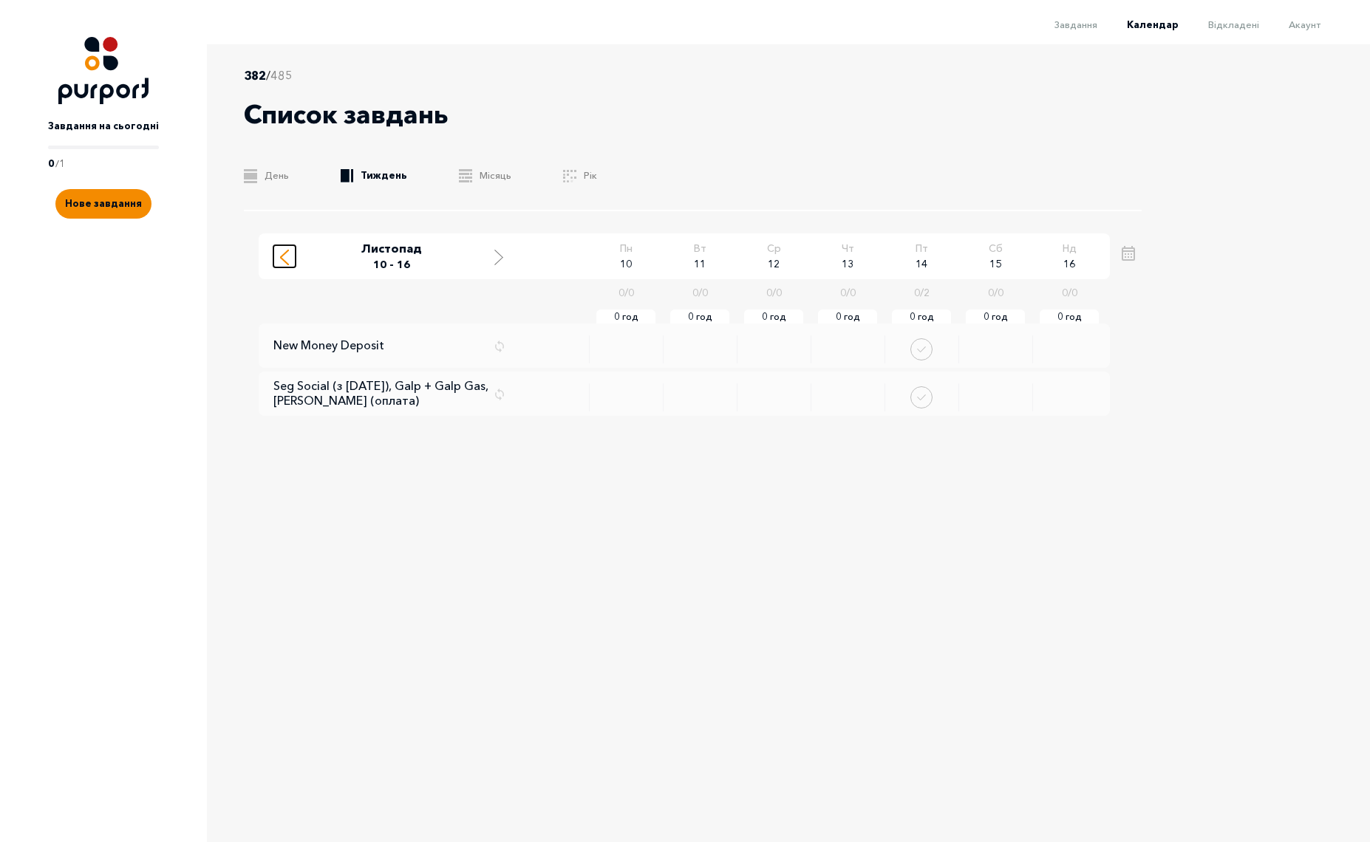
click at [288, 264] on line "Move to previous week" at bounding box center [284, 260] width 7 height 7
click at [1076, 28] on span "Завдання" at bounding box center [1075, 24] width 43 height 12
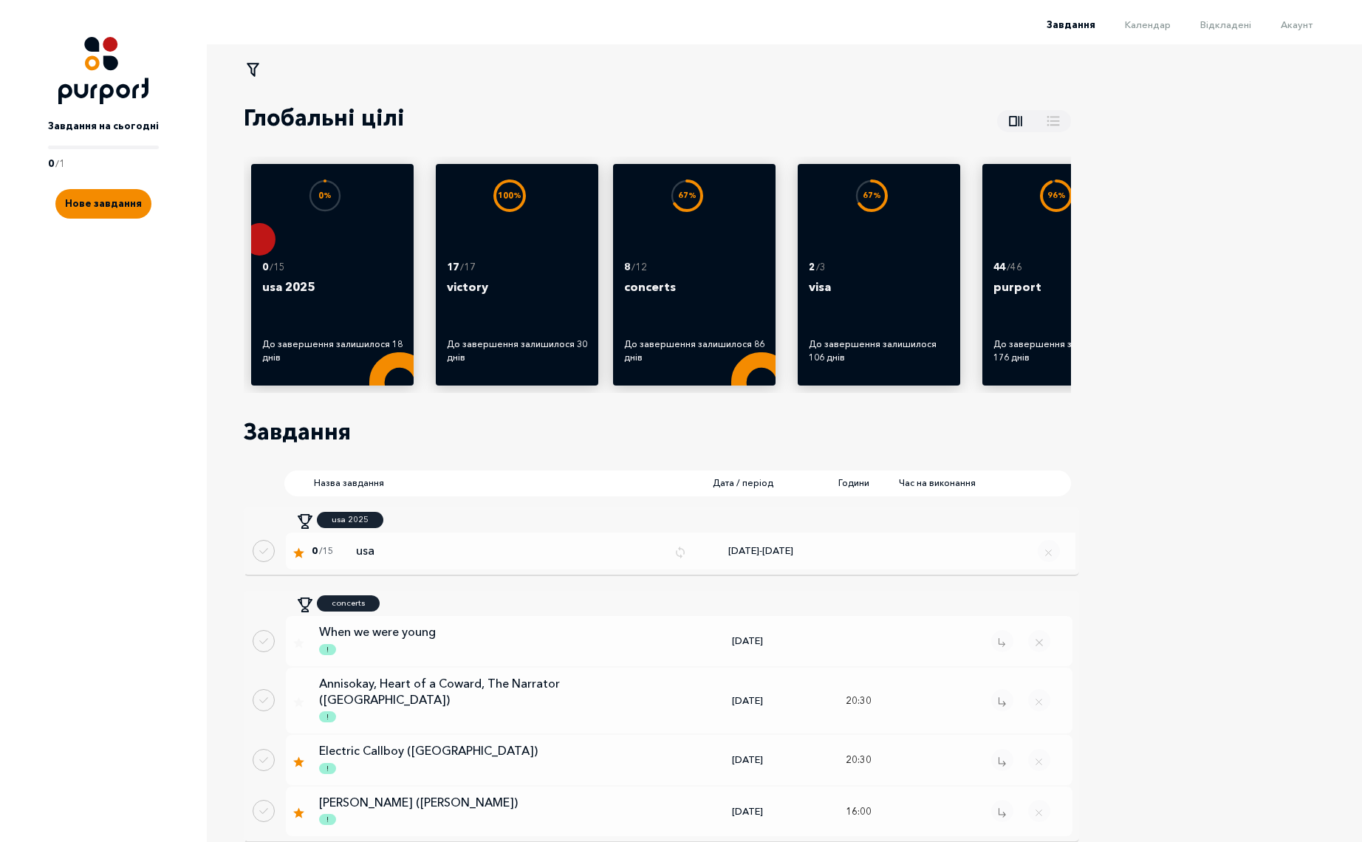
click at [1153, 30] on li "Календар" at bounding box center [1133, 24] width 75 height 18
click at [1160, 22] on span "Календар" at bounding box center [1148, 24] width 46 height 12
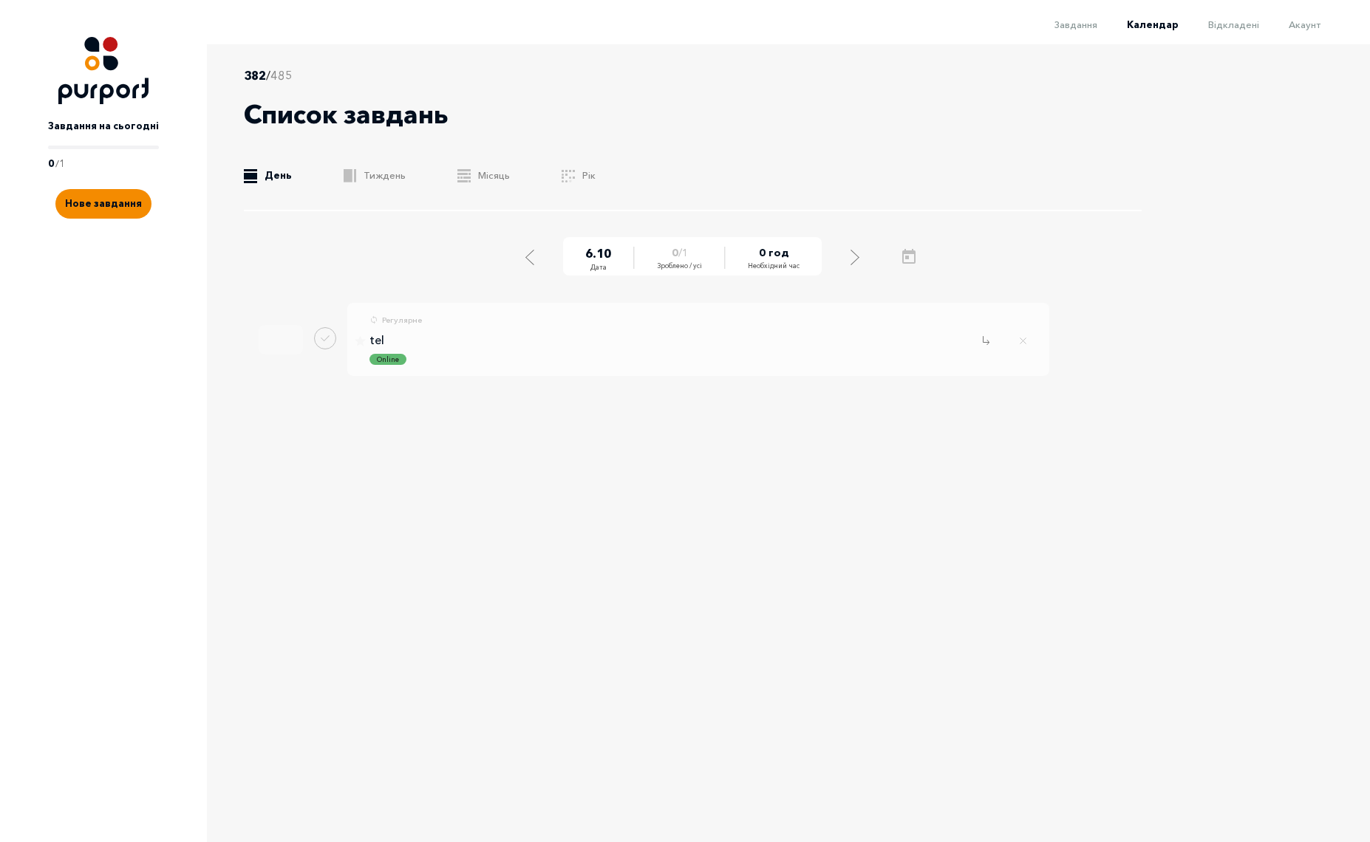
click at [375, 184] on div "382 / 485 Список завдань .b{fill:#F48B00;} День .b{fill:#F48B00;} Тиждень .b{fi…" at bounding box center [693, 138] width 898 height 145
click at [375, 183] on div "382 / 485 Список завдань .b{fill:#F48B00;} День .b{fill:#F48B00;} Тиждень .b{fi…" at bounding box center [693, 138] width 898 height 145
click at [382, 178] on link ".b{fill:#F48B00;} Тиждень" at bounding box center [375, 175] width 62 height 15
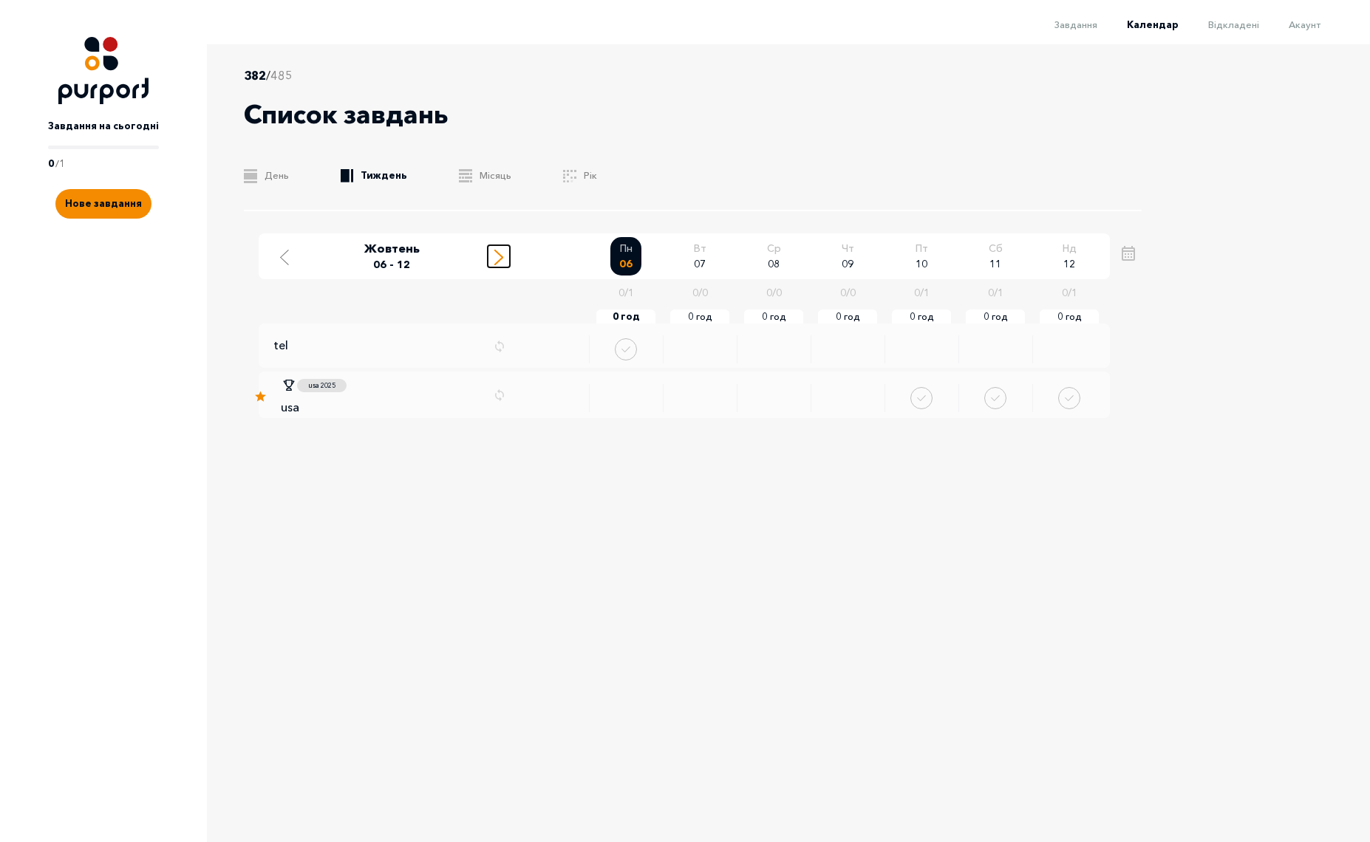
click at [498, 259] on icon "Move to next week" at bounding box center [498, 258] width 9 height 16
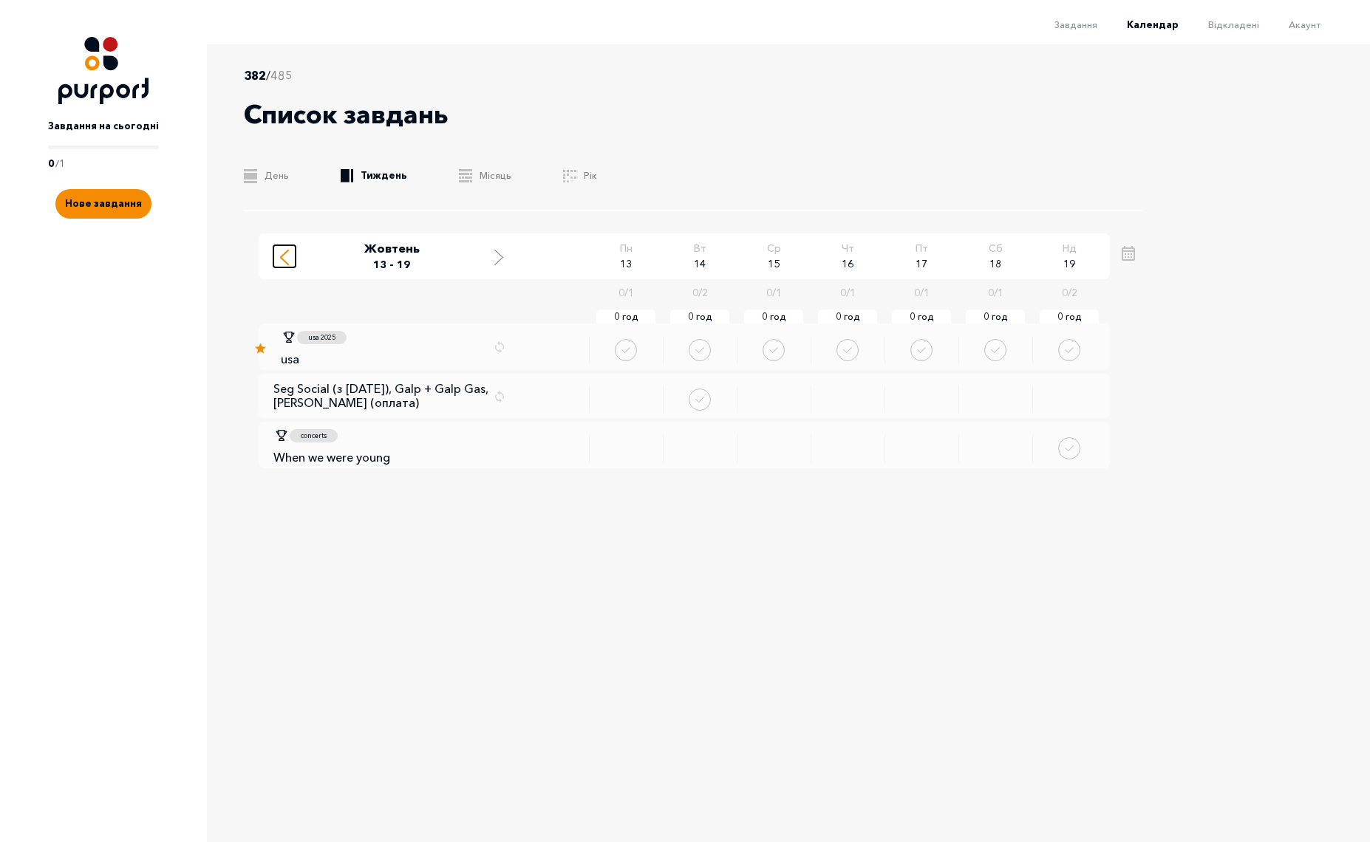
click at [278, 260] on div "Move to previous week" at bounding box center [284, 256] width 13 height 18
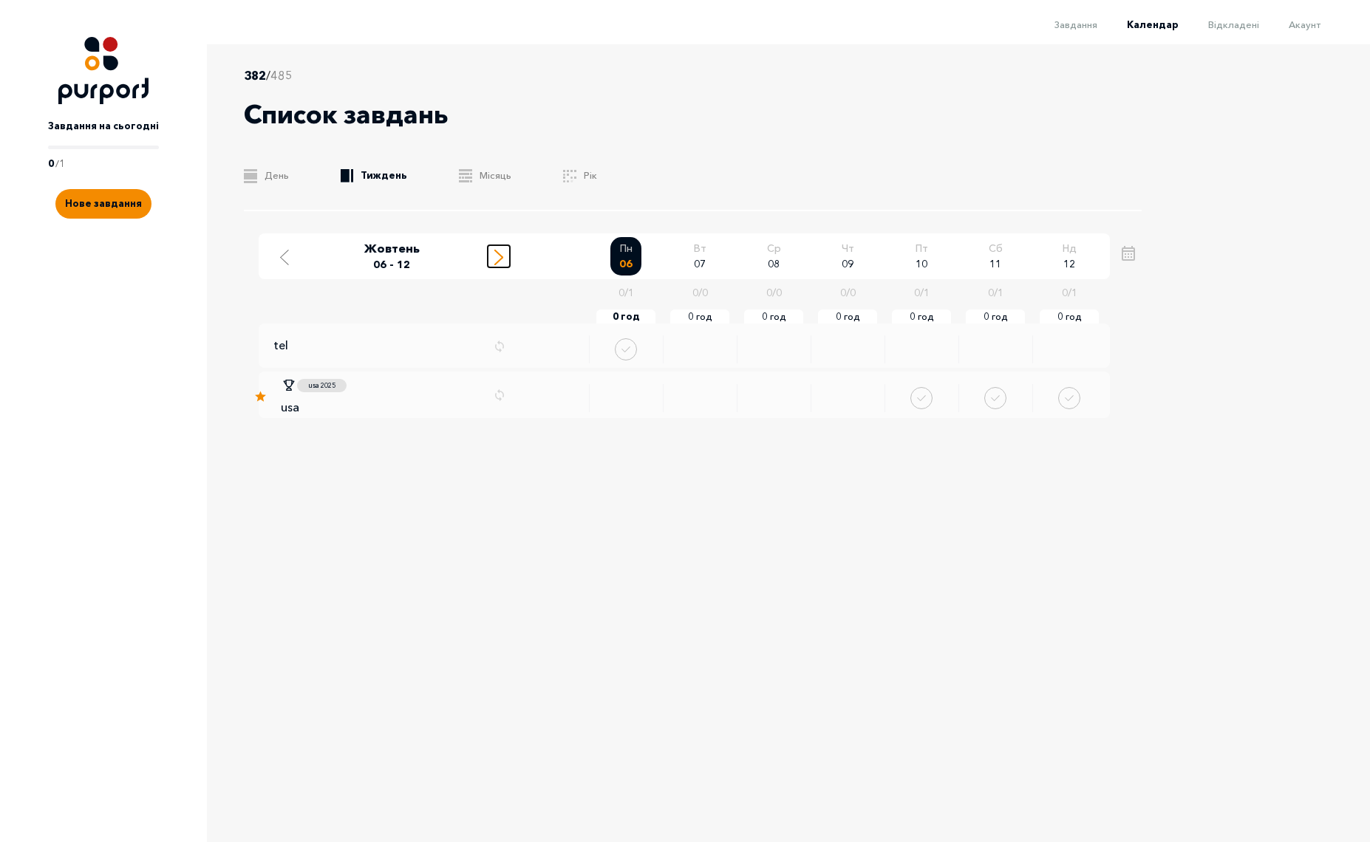
click at [495, 262] on icon "Move to next week" at bounding box center [498, 258] width 9 height 16
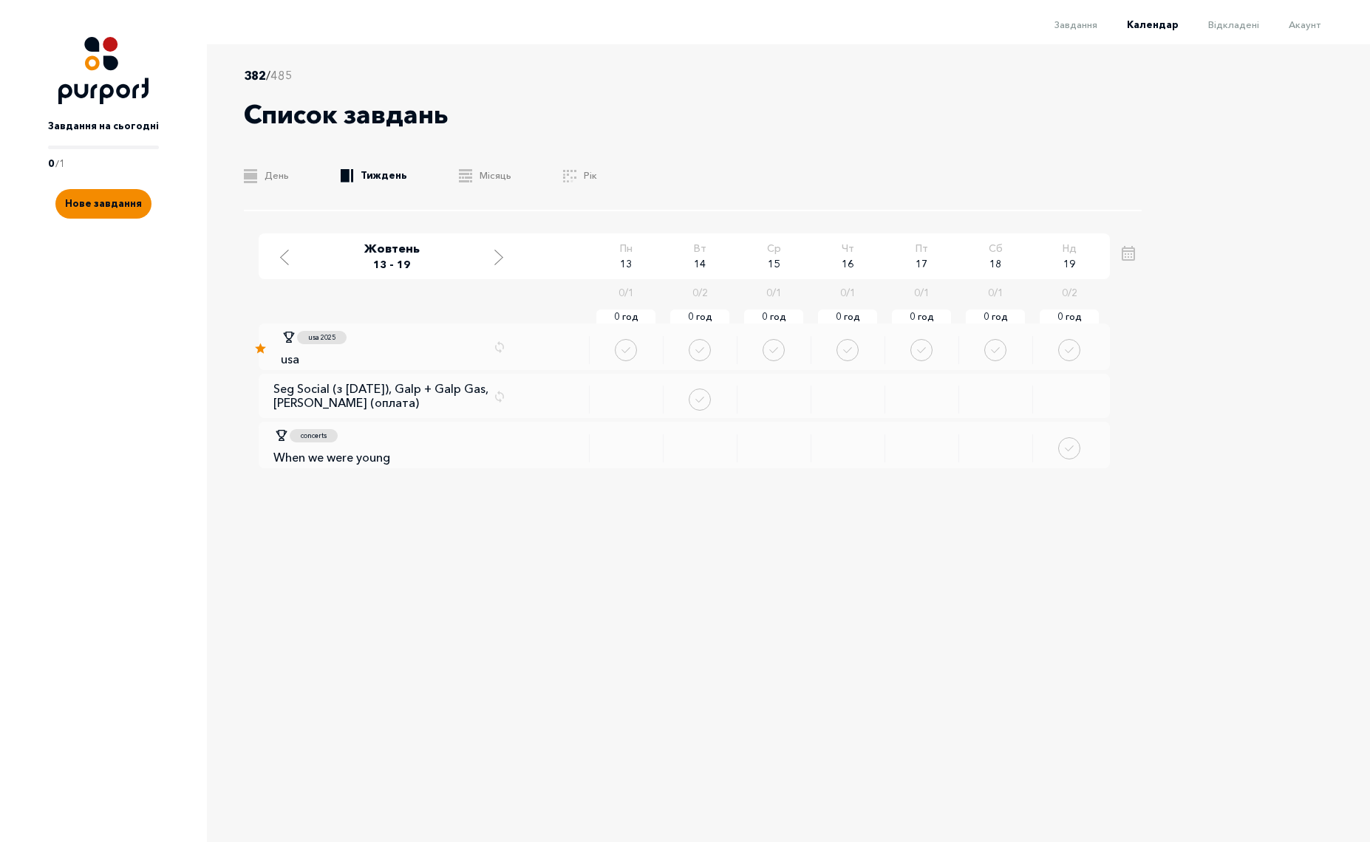
click at [520, 622] on div "382 / 485 Список завдань .b{fill:#F48B00;} День .b{fill:#F48B00;} Тиждень .b{fi…" at bounding box center [705, 423] width 997 height 758
click at [280, 263] on icon "Move to previous week" at bounding box center [284, 258] width 9 height 16
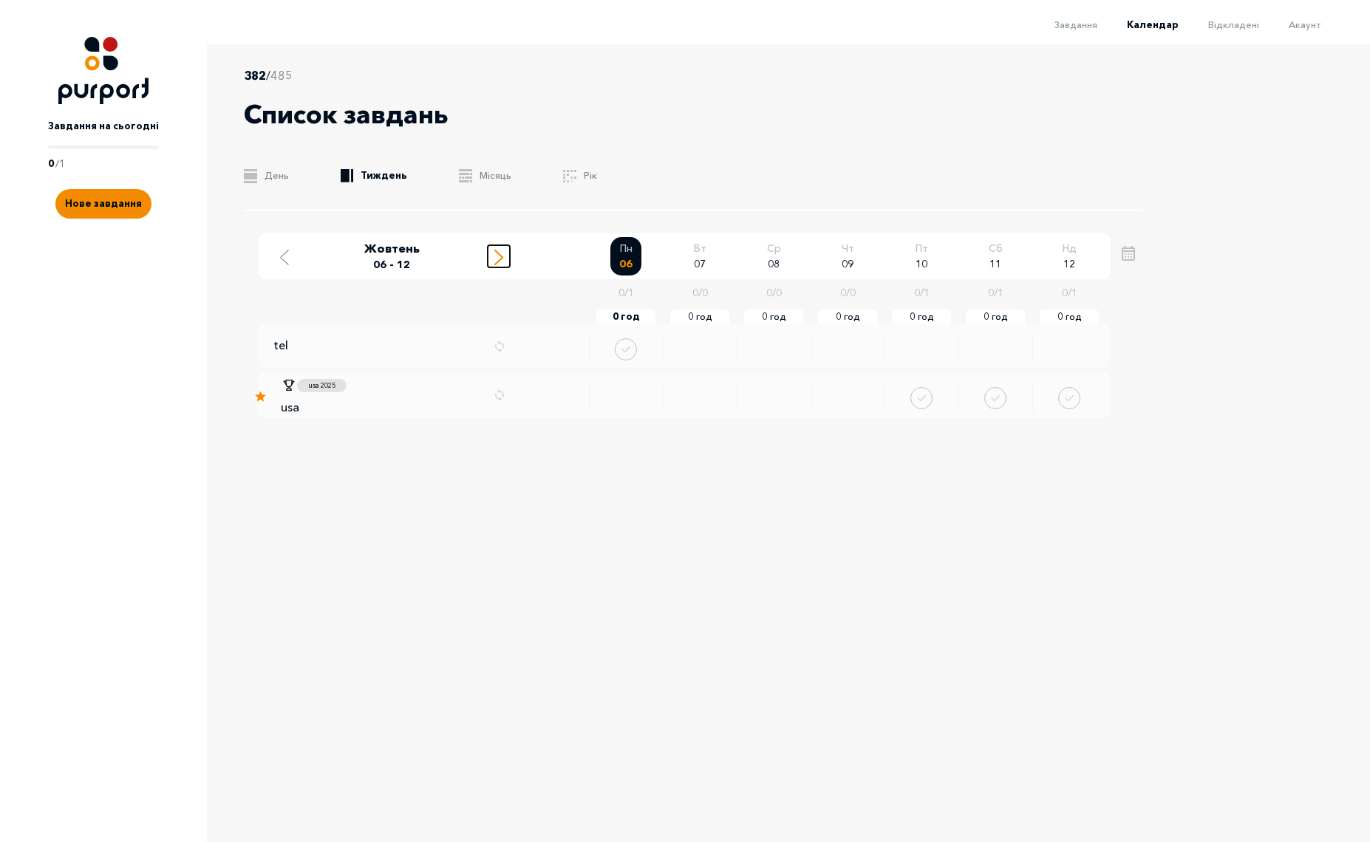
click at [497, 255] on icon "Move to next week" at bounding box center [498, 258] width 9 height 16
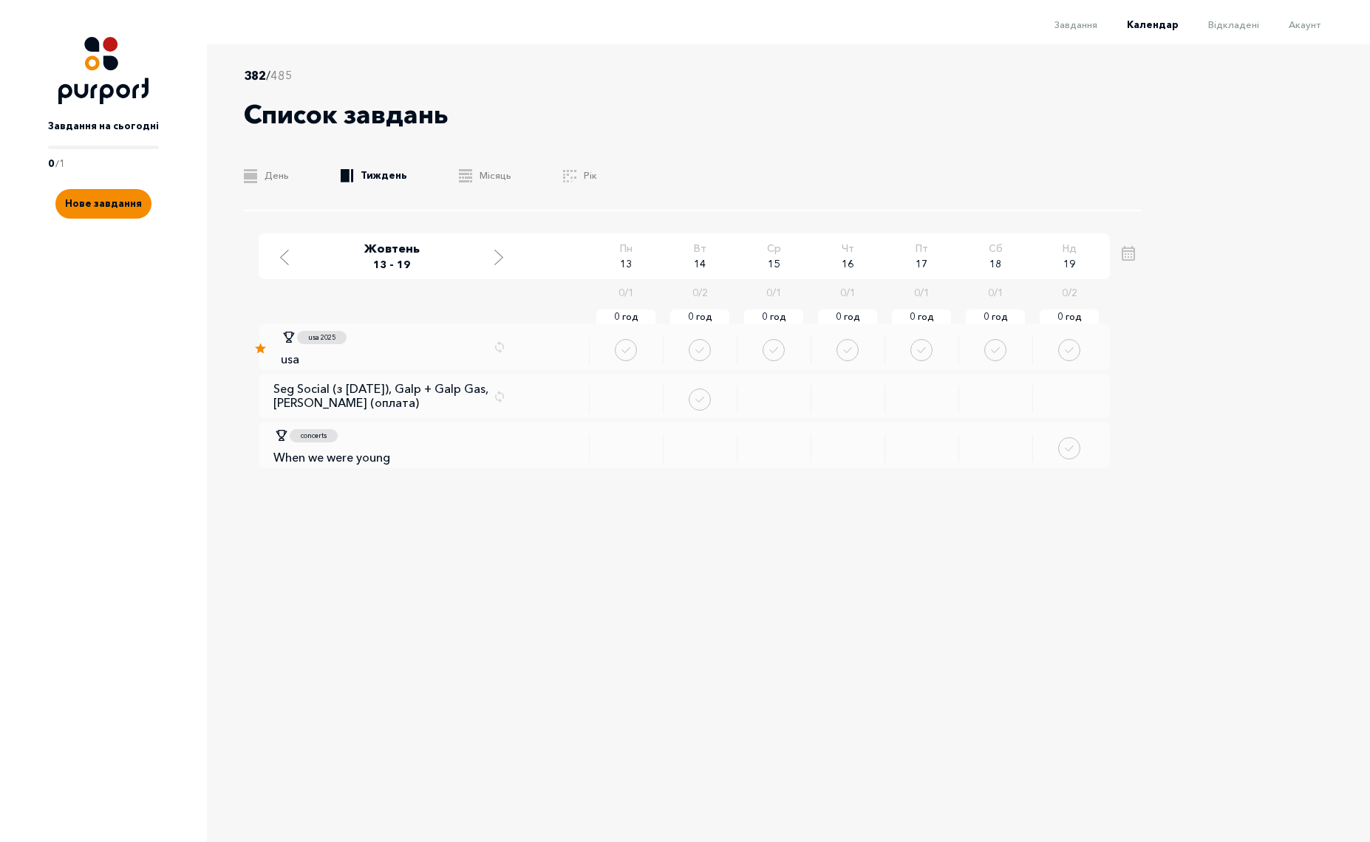
click at [1026, 178] on ul ".b{fill:#F48B00;} День .b{fill:#F48B00;} Тиждень .b{fill:#F48B00;} Місяць .a{fi…" at bounding box center [693, 175] width 898 height 15
click at [1235, 23] on span "Відкладені" at bounding box center [1233, 24] width 51 height 12
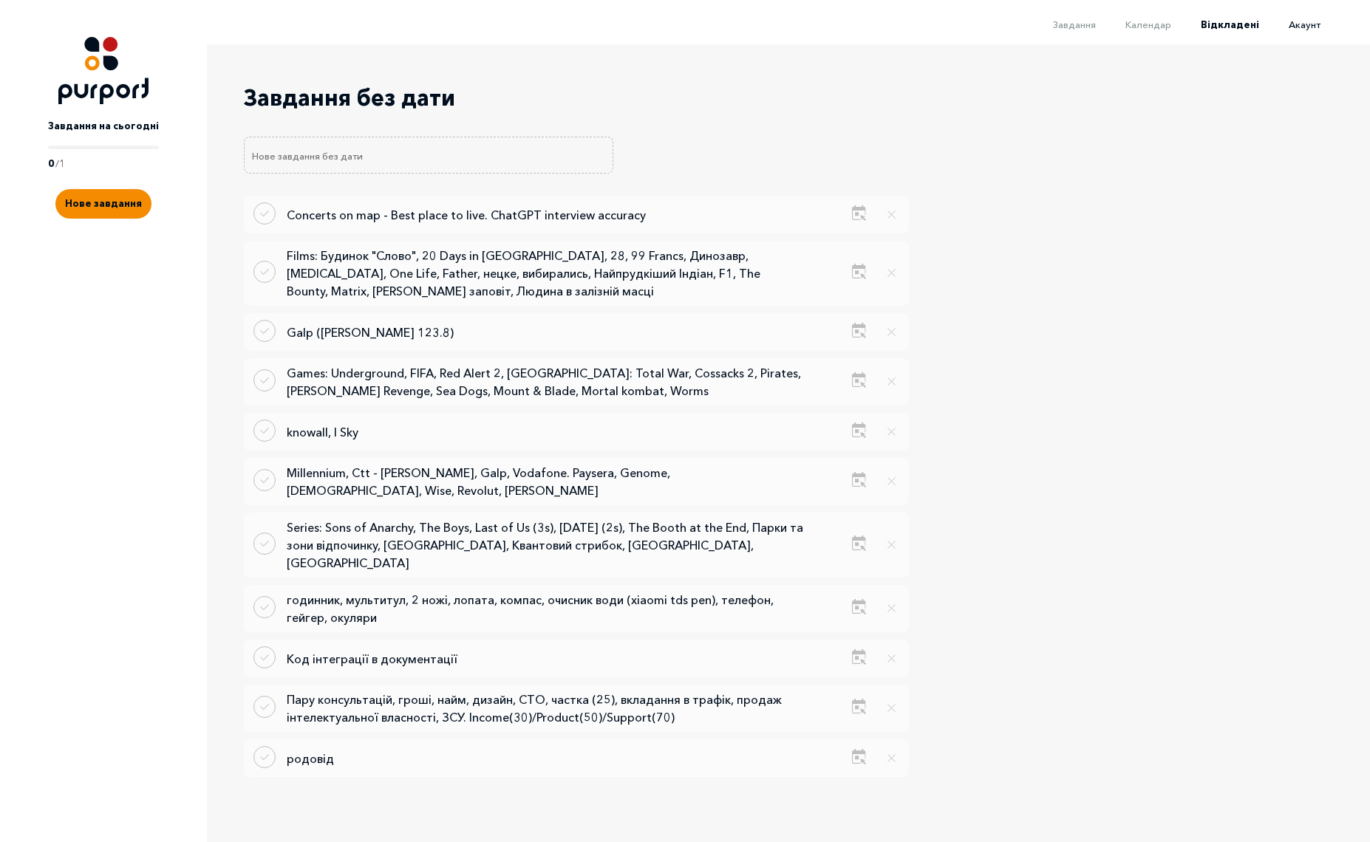
click at [1305, 24] on span "Акаунт" at bounding box center [1304, 24] width 32 height 12
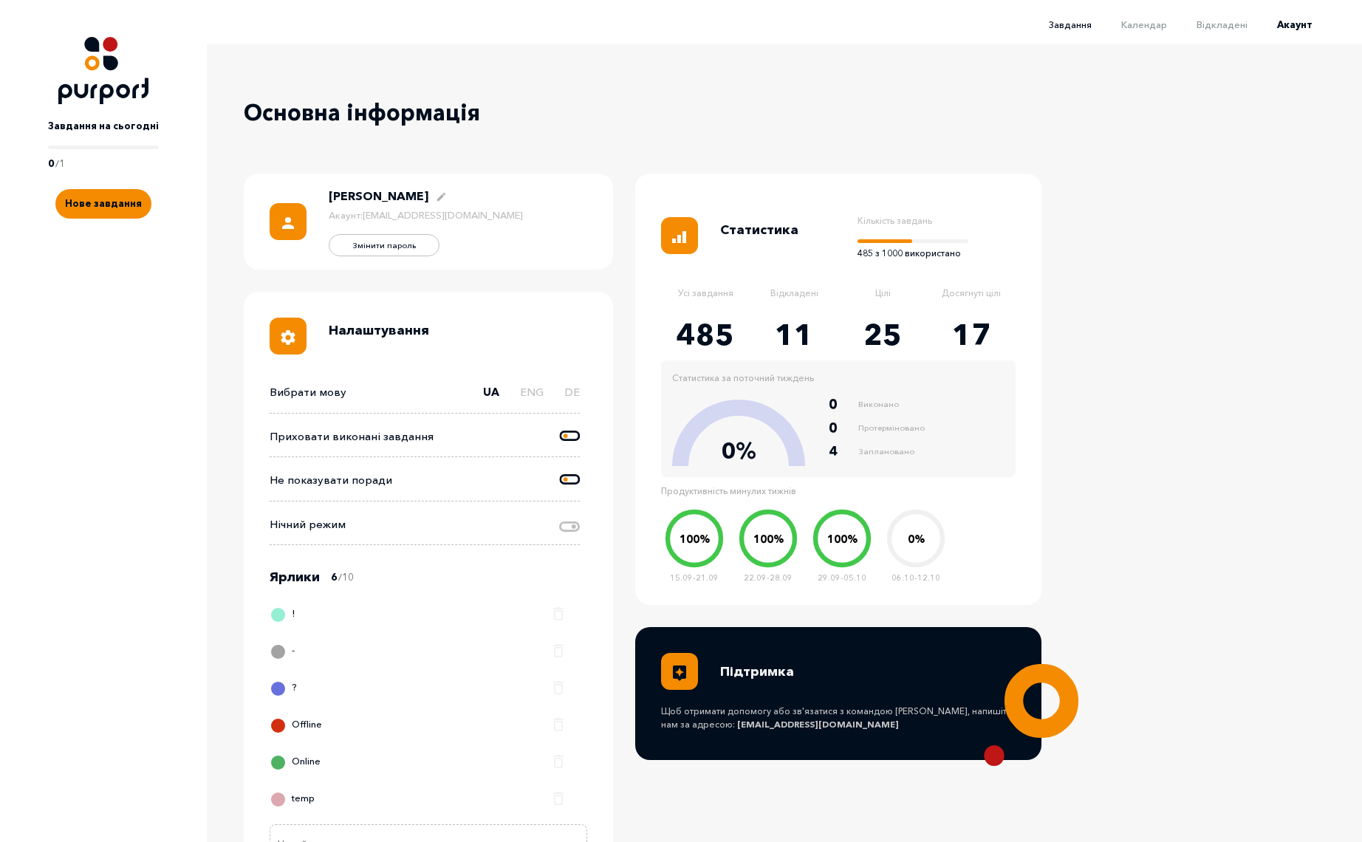
click at [1092, 24] on span "Завдання" at bounding box center [1070, 24] width 43 height 12
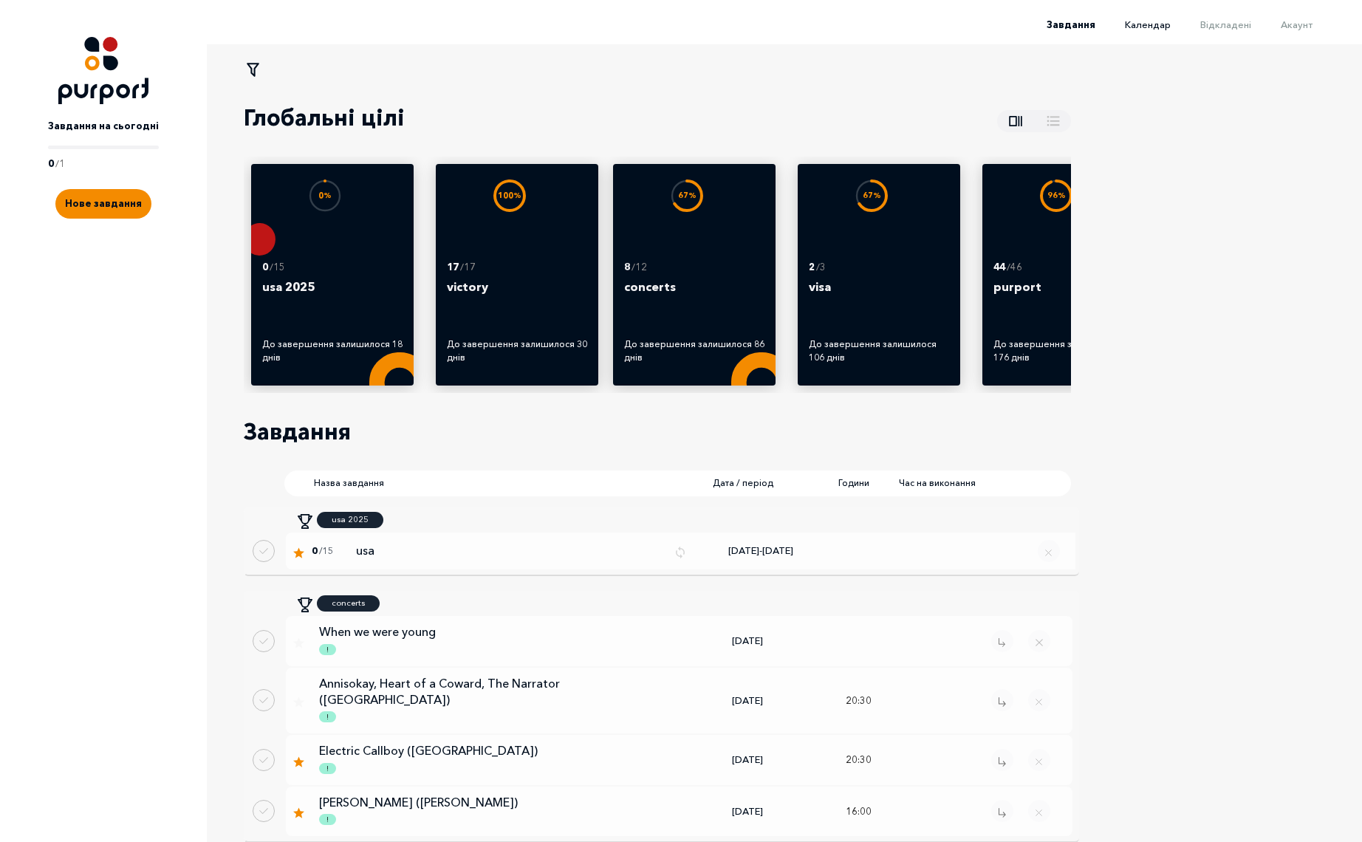
click at [1147, 25] on span "Календар" at bounding box center [1148, 24] width 46 height 12
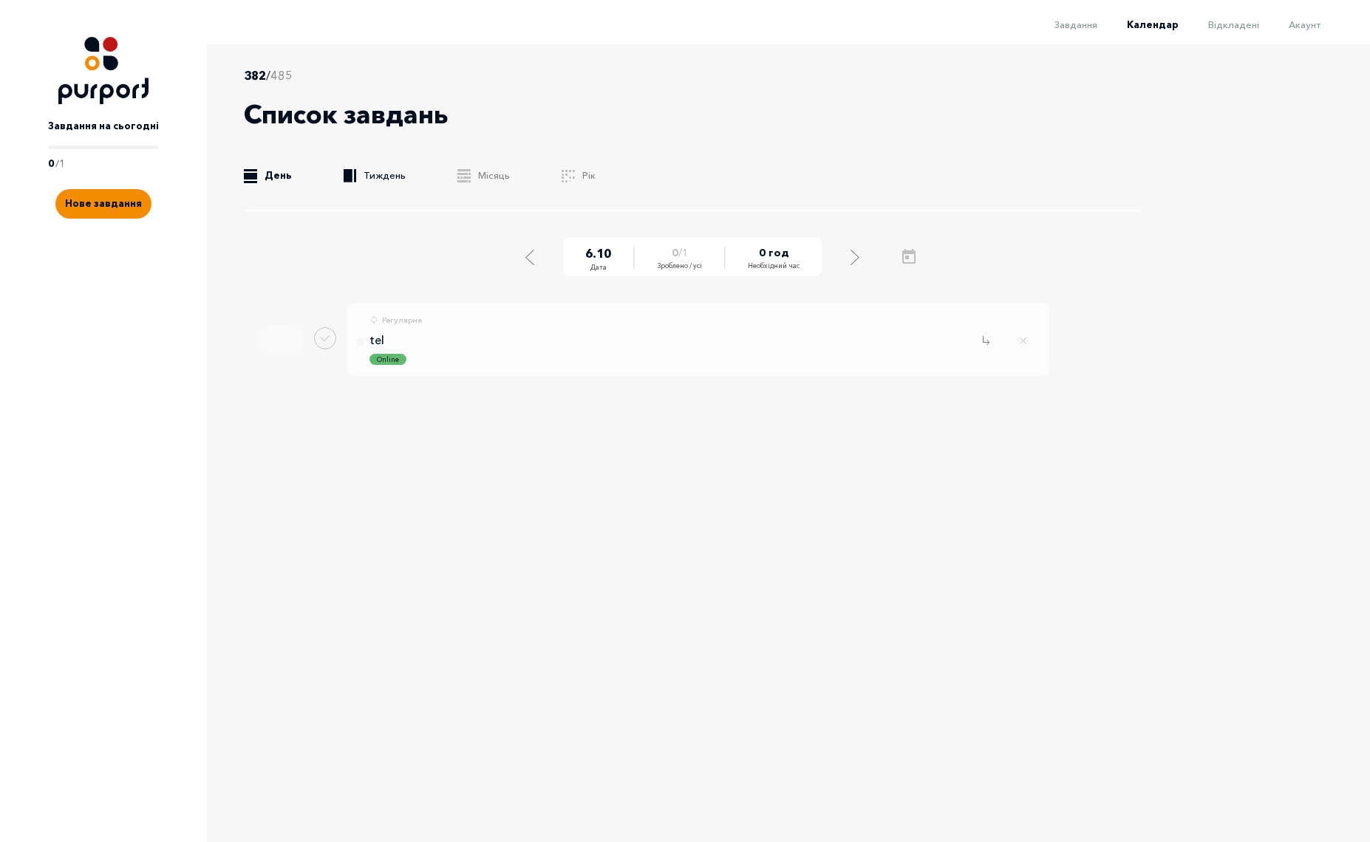
click at [369, 177] on link ".b{fill:#F48B00;} Тиждень" at bounding box center [375, 175] width 62 height 15
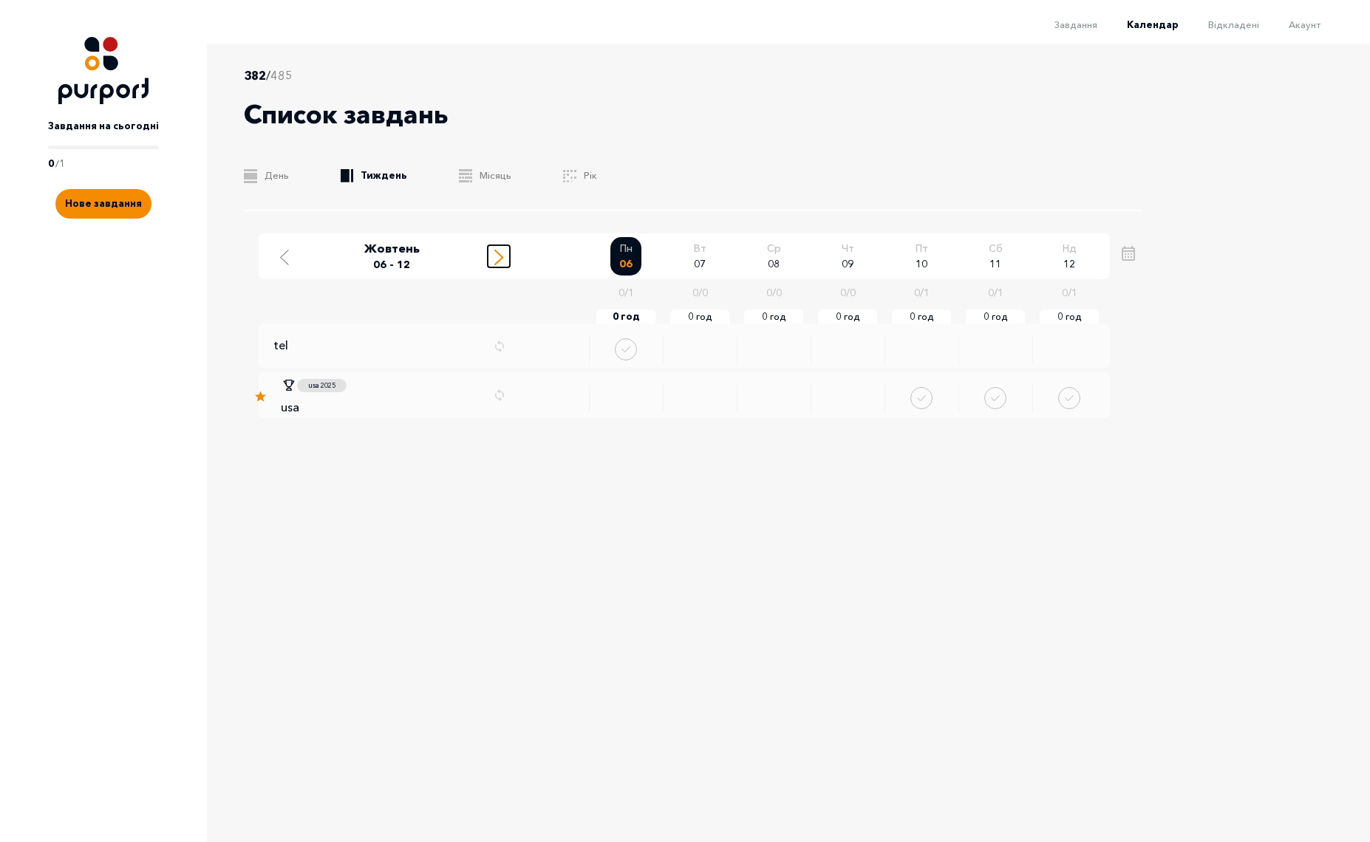
click at [493, 259] on div "Move to next week" at bounding box center [498, 256] width 13 height 18
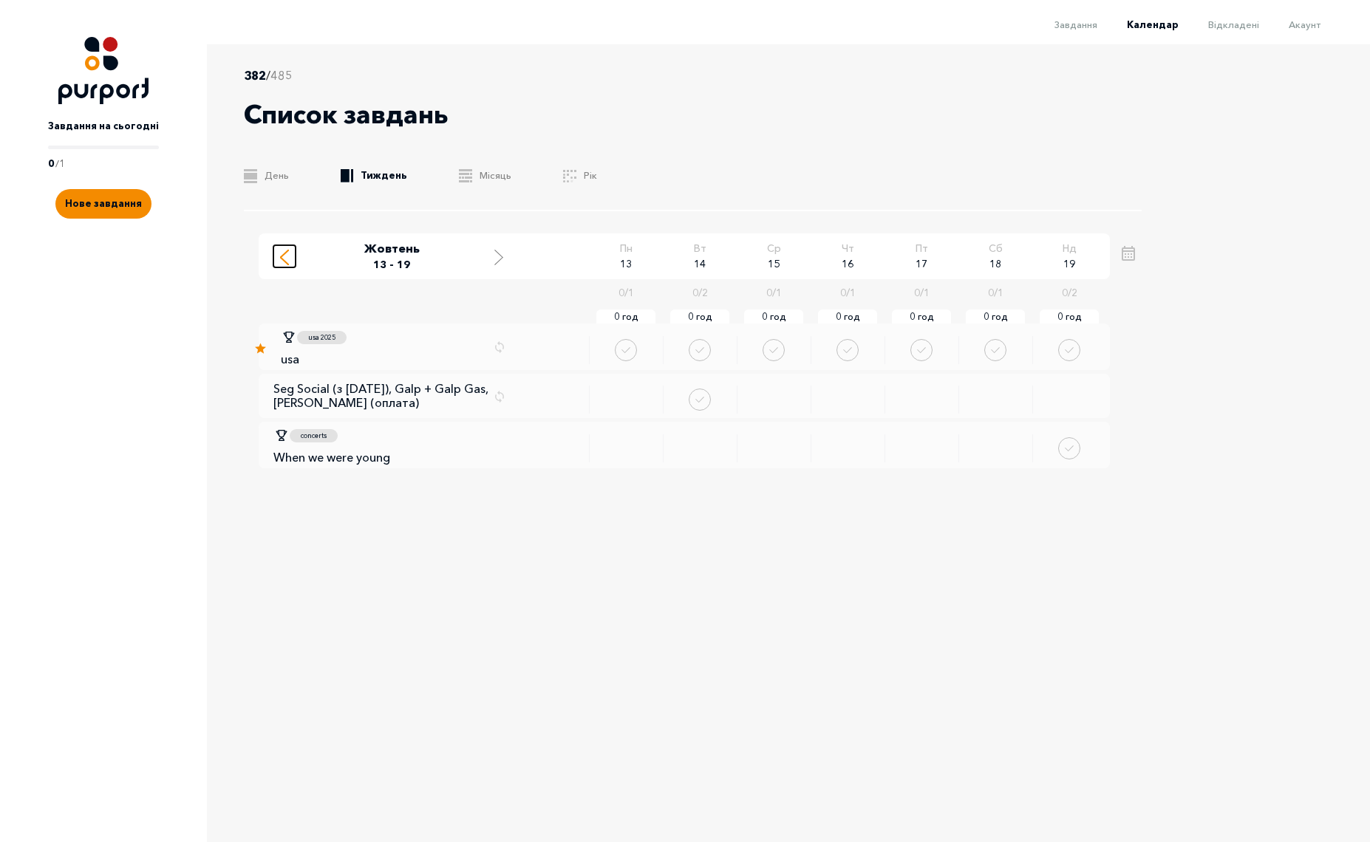
click at [282, 259] on line "Move to previous week" at bounding box center [284, 260] width 7 height 7
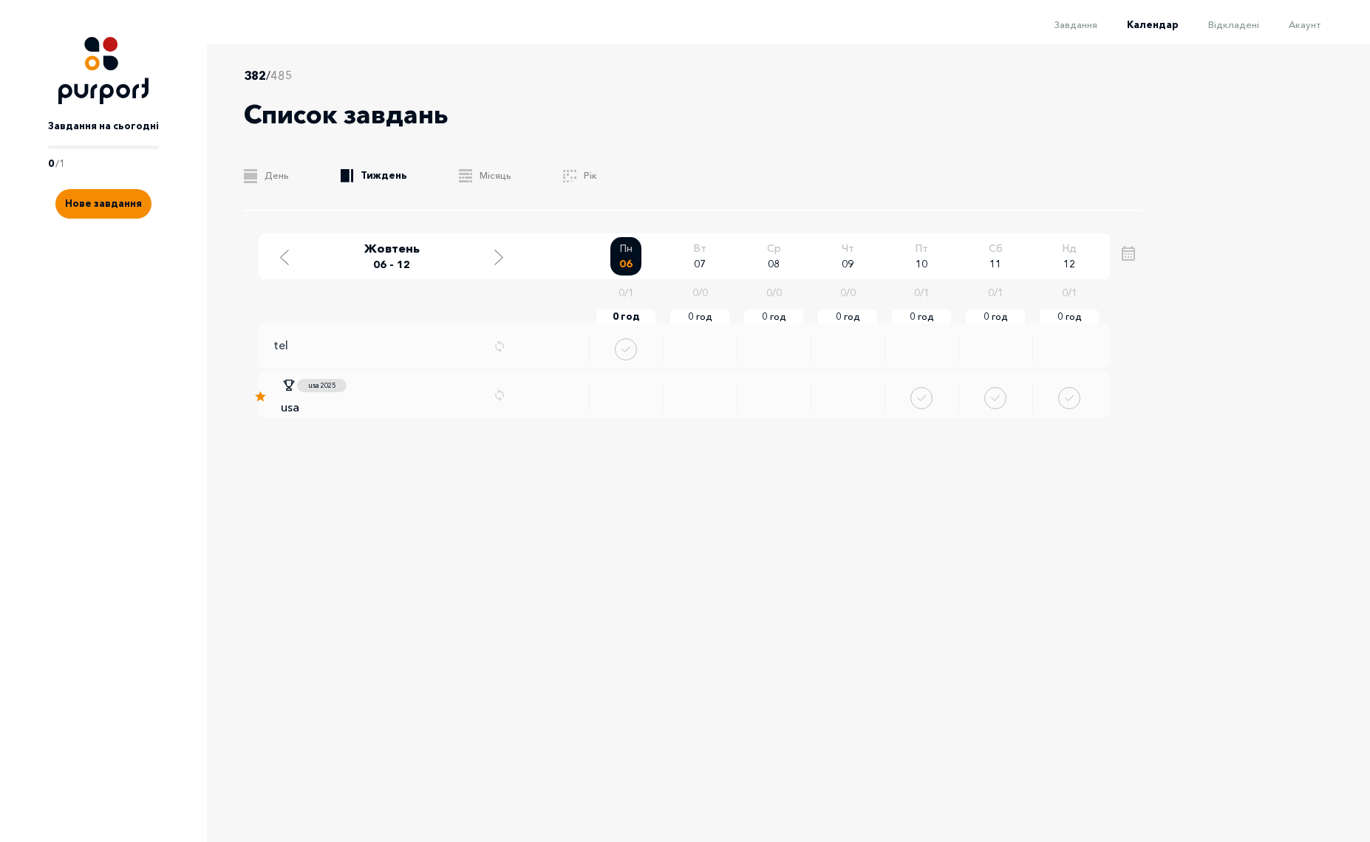
click at [281, 343] on p "tel" at bounding box center [280, 345] width 15 height 14
select select "7"
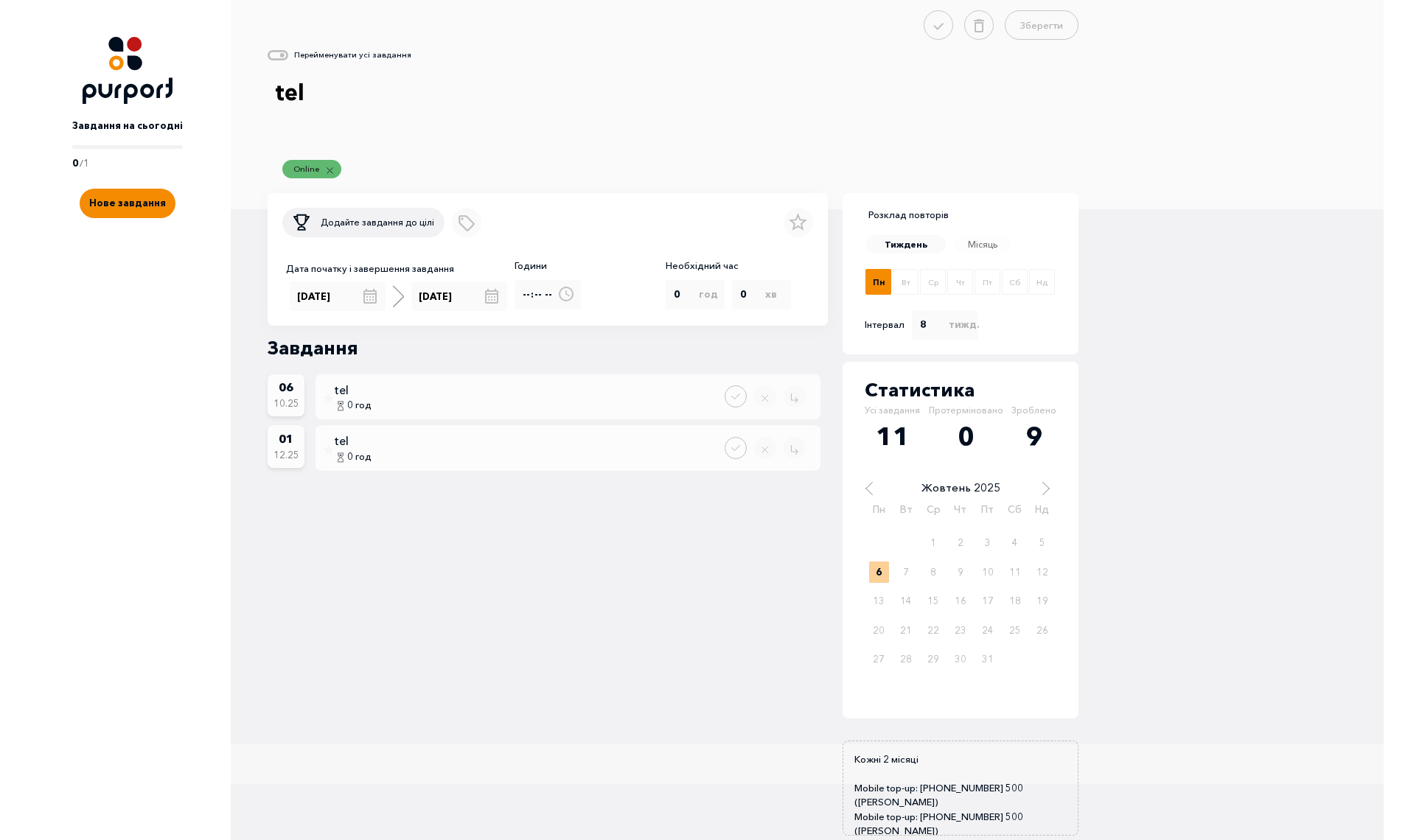
scroll to position [59, 0]
